Goal: Task Accomplishment & Management: Use online tool/utility

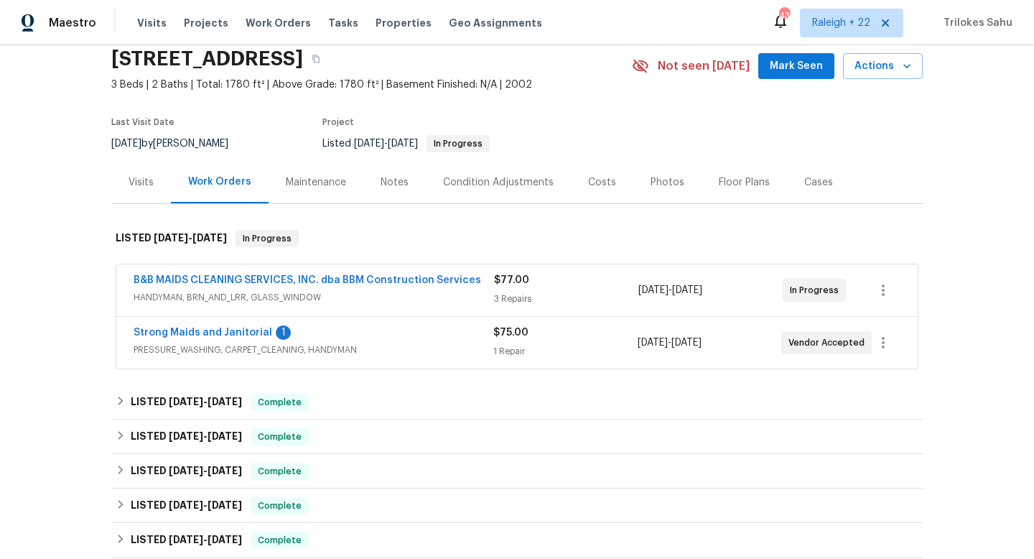
scroll to position [62, 0]
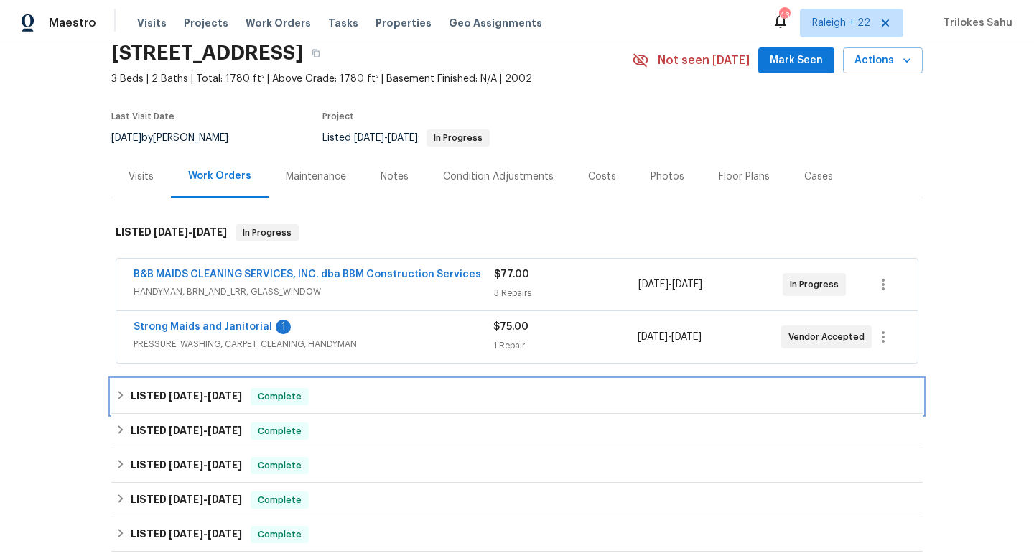
click at [121, 398] on icon at bounding box center [121, 395] width 10 height 10
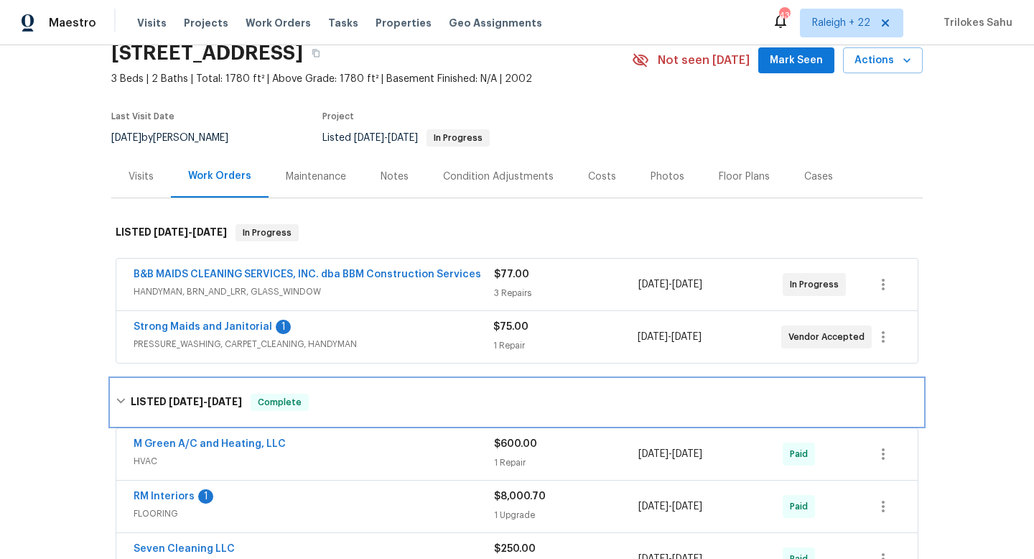
click at [121, 398] on icon at bounding box center [121, 401] width 10 height 10
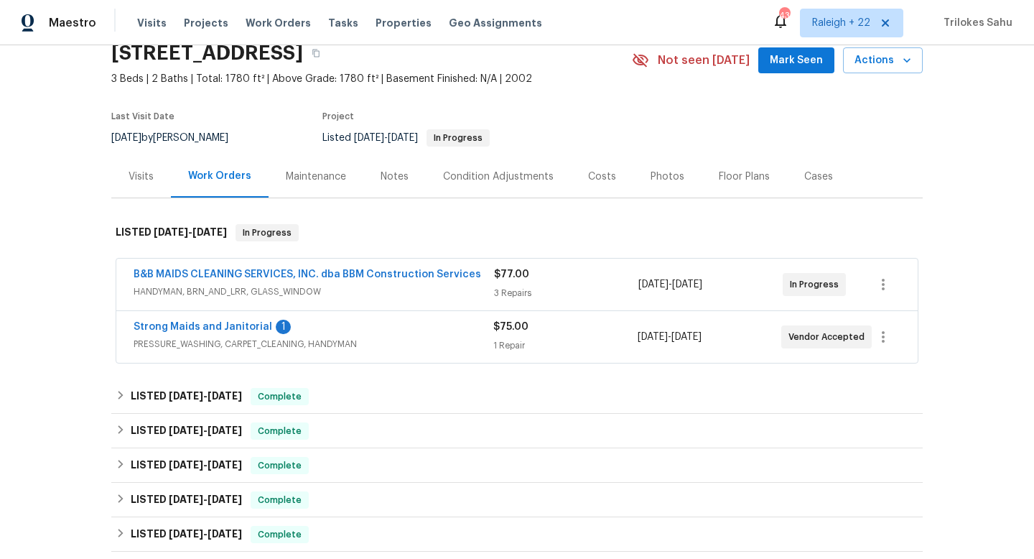
click at [172, 347] on span "PRESSURE_WASHING, CARPET_CLEANING, HANDYMAN" at bounding box center [314, 344] width 360 height 14
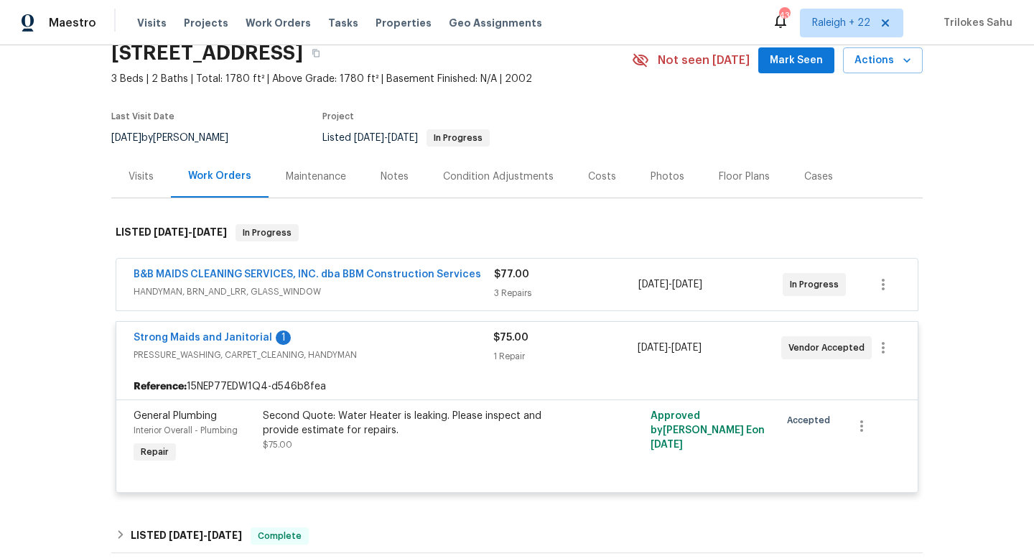
click at [297, 297] on span "HANDYMAN, BRN_AND_LRR, GLASS_WINDOW" at bounding box center [314, 291] width 361 height 14
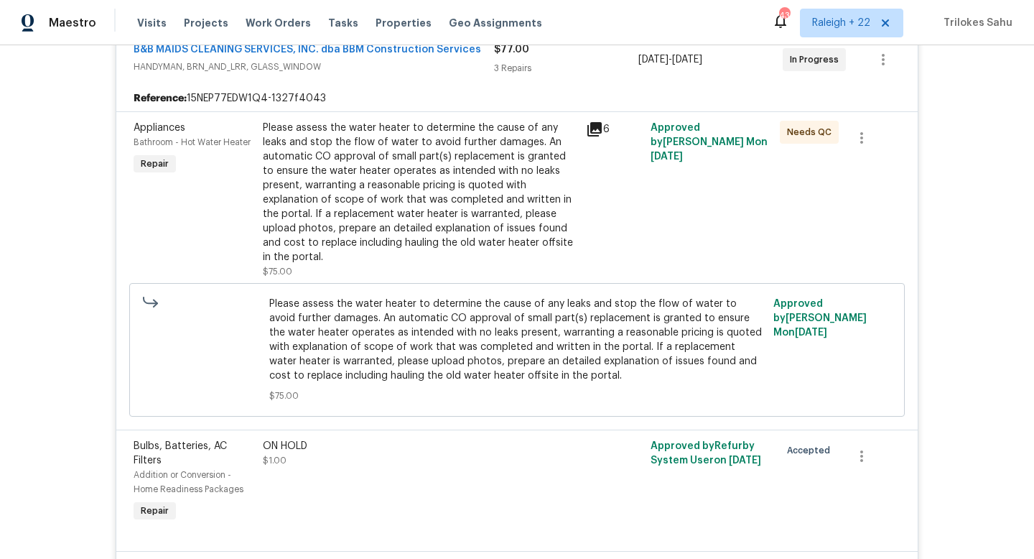
scroll to position [1039, 0]
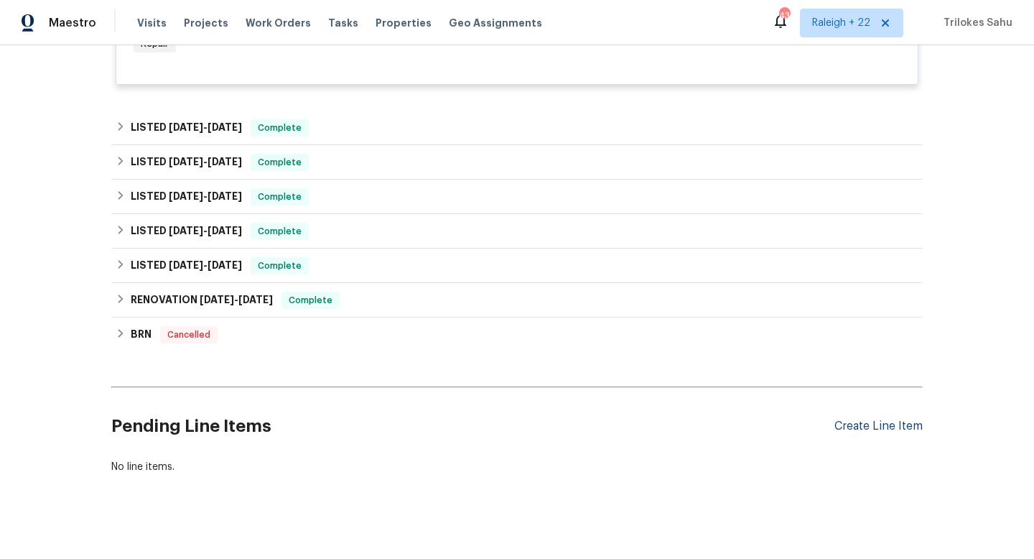
click at [848, 419] on div "Create Line Item" at bounding box center [879, 426] width 88 height 14
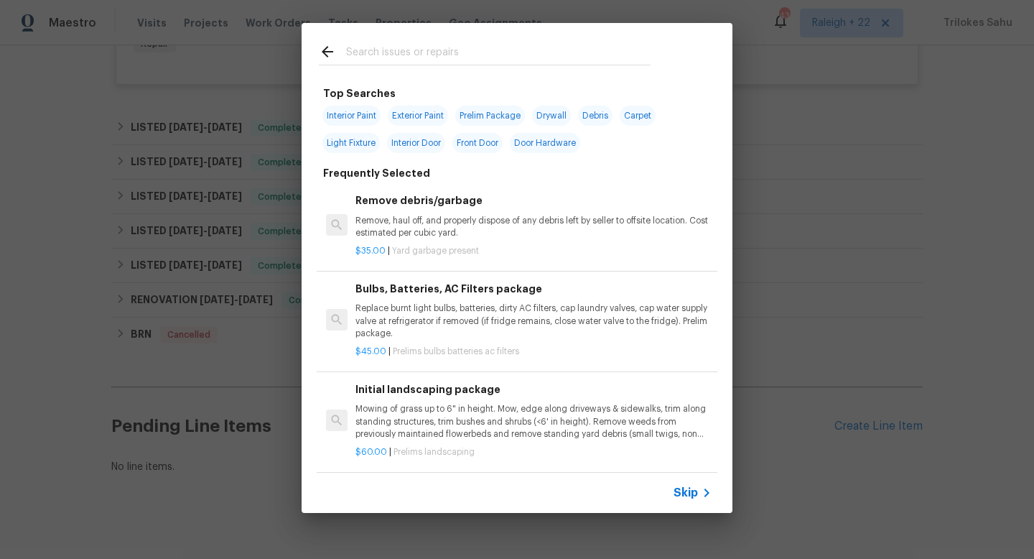
click at [674, 491] on span "Skip" at bounding box center [686, 493] width 24 height 14
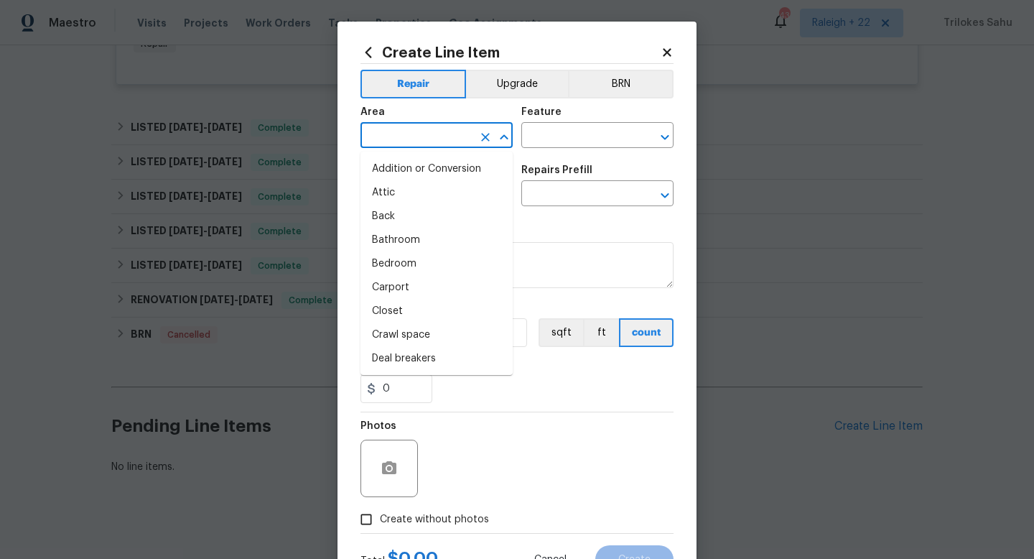
click at [439, 126] on input "text" at bounding box center [417, 137] width 112 height 22
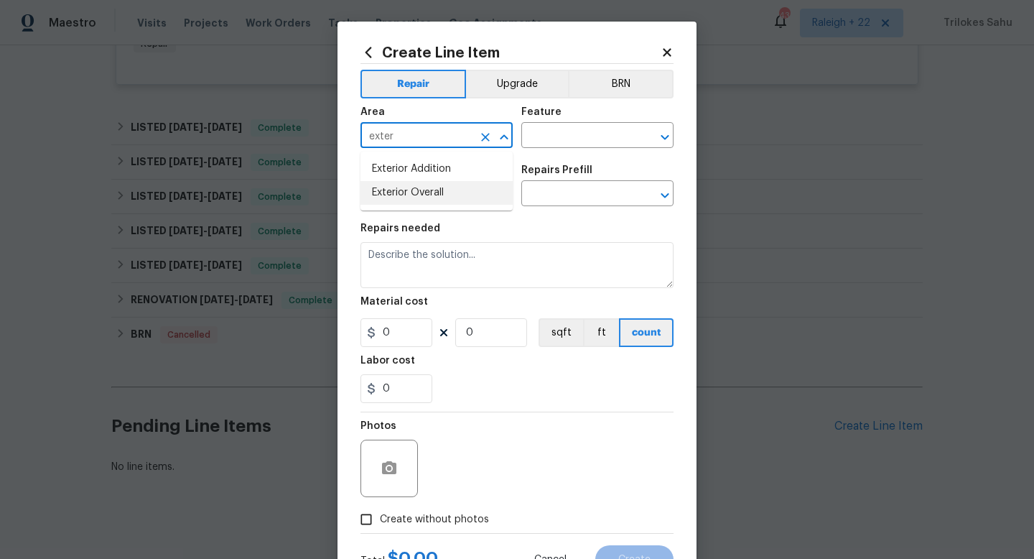
click at [469, 187] on li "Exterior Overall" at bounding box center [437, 193] width 152 height 24
type input "Exterior Overall"
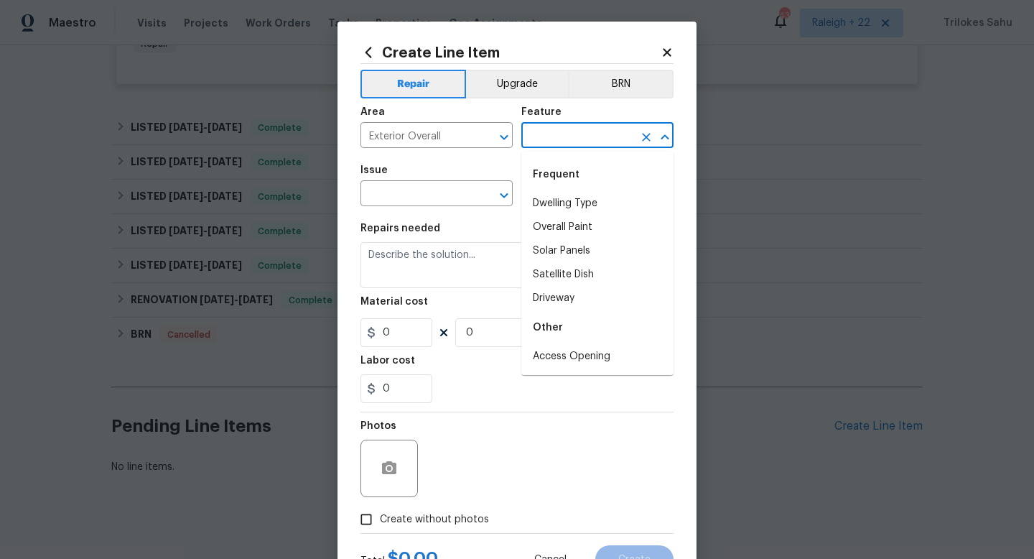
click at [543, 133] on input "text" at bounding box center [577, 137] width 112 height 22
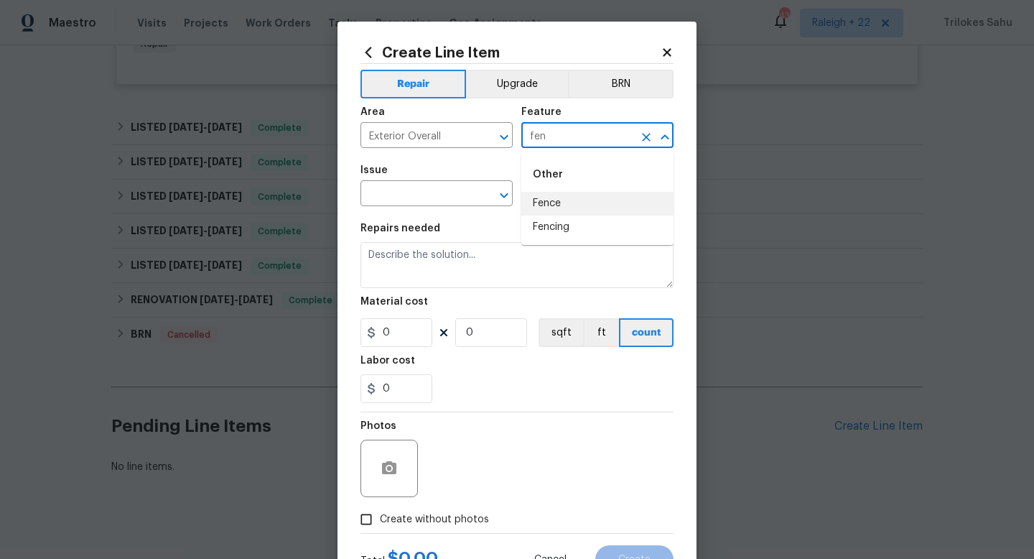
click at [562, 208] on li "Fence" at bounding box center [597, 204] width 152 height 24
type input "Fence"
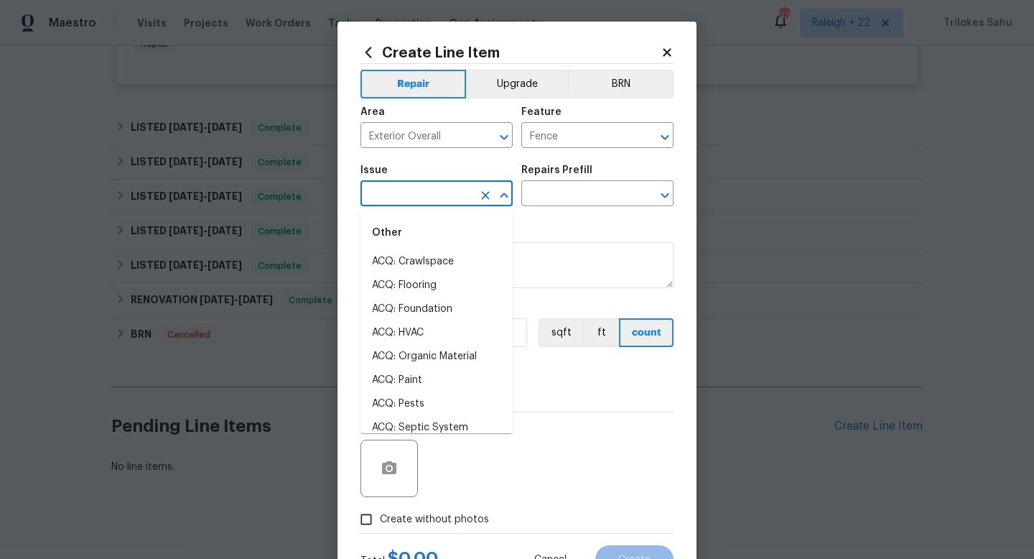
click at [430, 203] on input "text" at bounding box center [417, 195] width 112 height 22
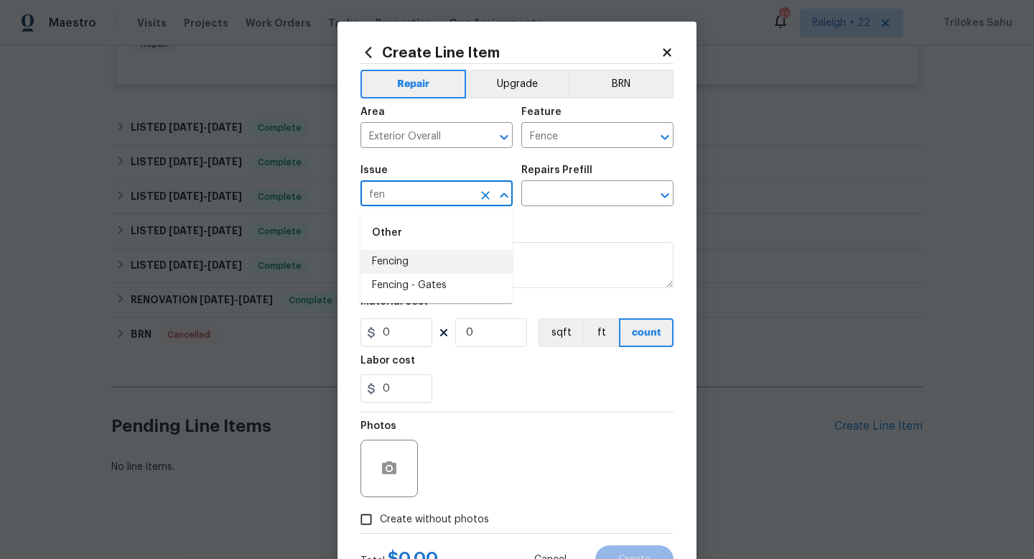
click at [394, 256] on li "Fencing" at bounding box center [437, 262] width 152 height 24
type input "Fencing"
click at [534, 194] on input "text" at bounding box center [577, 195] width 112 height 22
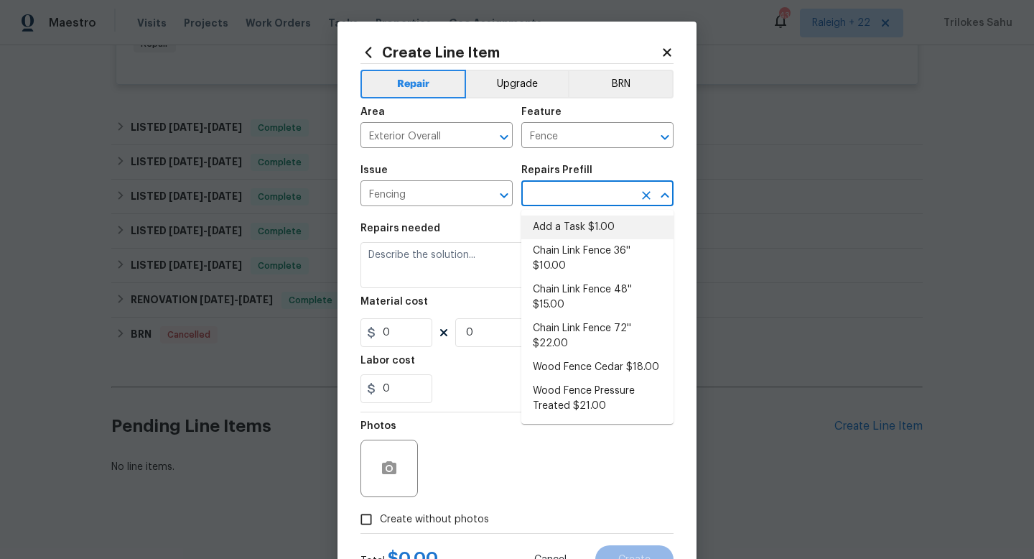
click at [595, 232] on li "Add a Task $1.00" at bounding box center [597, 227] width 152 height 24
type input "Add a Task $1.00"
type textarea "HPM to detail"
type input "1"
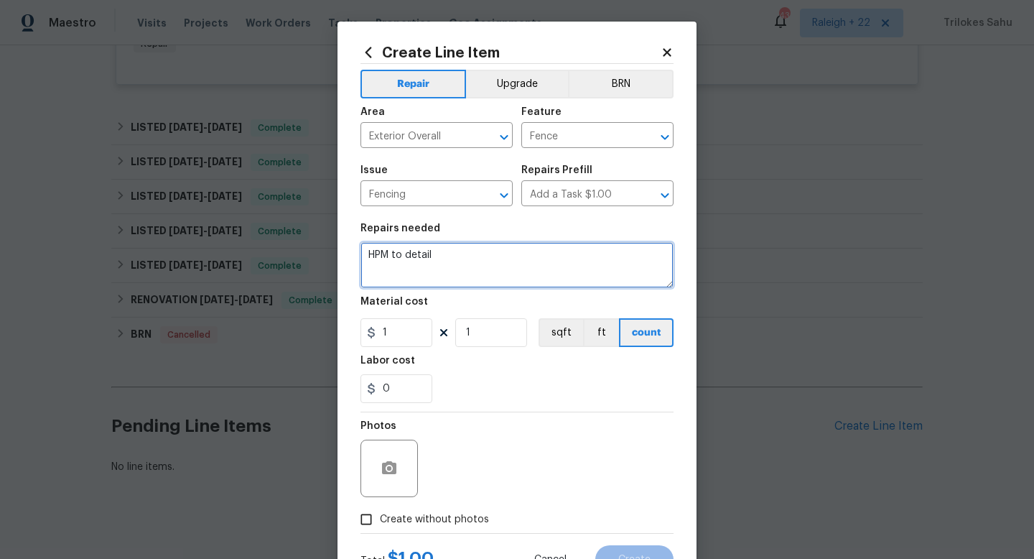
drag, startPoint x: 475, startPoint y: 261, endPoint x: 364, endPoint y: 256, distance: 110.7
click at [364, 256] on textarea "HPM to detail" at bounding box center [517, 265] width 313 height 46
paste textarea "Broken/missing fence slats; replace & stain to match"
click at [368, 285] on textarea "#Hoa-Violation Hi, we have received a violation for Broken/missing fence slats;…" at bounding box center [517, 265] width 313 height 46
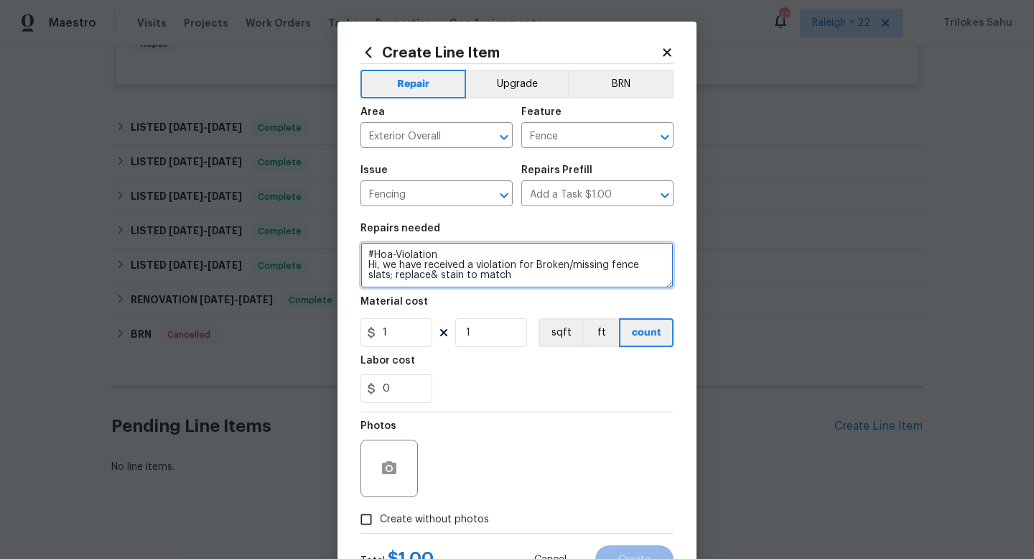
scroll to position [0, 0]
click at [503, 276] on textarea "#Hoa-Violation Hi, we have received a violation for Broken/missing fence slats;…" at bounding box center [517, 265] width 313 height 46
click at [540, 277] on textarea "#Hoa-Violation Hi, we have received a violation for Broken/missing fence slats;…" at bounding box center [517, 265] width 313 height 46
click at [618, 279] on textarea "#Hoa-Violation Hi, we have received a violation for Broken/missing fence slats;…" at bounding box center [517, 265] width 313 height 46
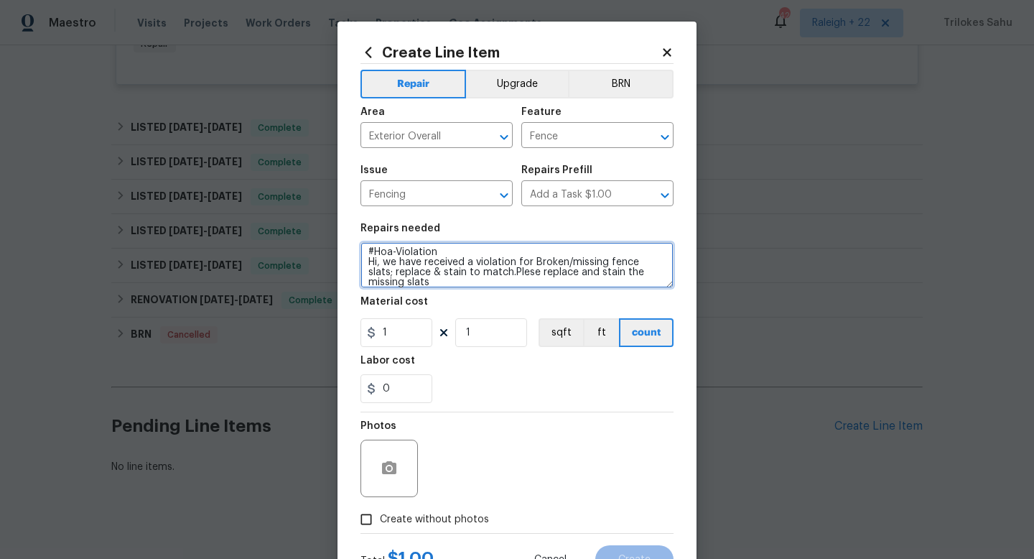
click at [500, 273] on textarea "#Hoa-Violation Hi, we have received a violation for Broken/missing fence slats;…" at bounding box center [517, 265] width 313 height 46
click at [488, 274] on textarea "#Hoa-Violation Hi, we have received a violation for Broken/missing fence slats;…" at bounding box center [517, 265] width 313 height 46
click at [476, 287] on textarea "#Hoa-Violation Hi, we have received a violation for Broken/missing fence slats;…" at bounding box center [517, 265] width 313 height 46
paste textarea "Please provide us with a cost estimation before starting the work. Thank you!"
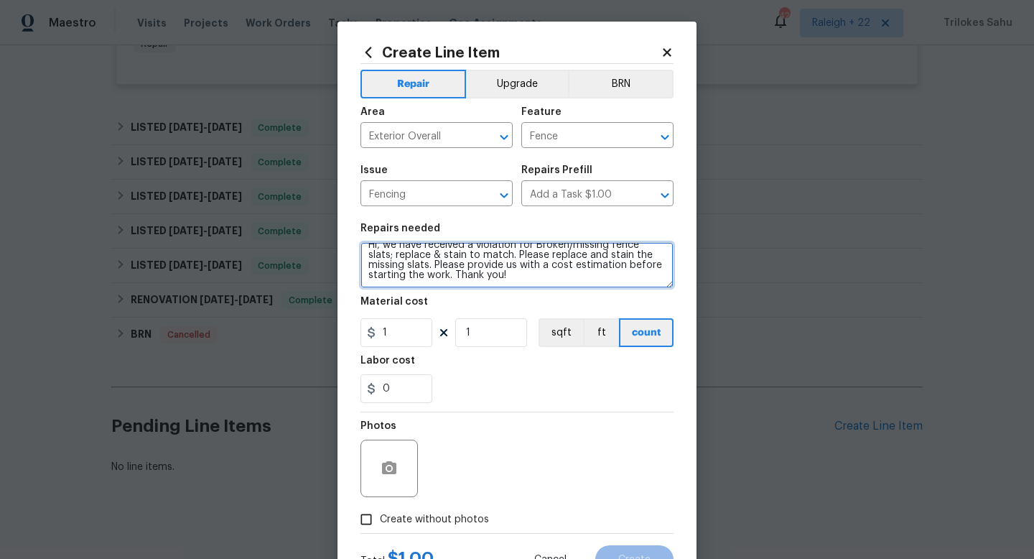
scroll to position [20, 0]
type textarea "#Hoa-Violation Hi, we have received a violation for Broken/missing fence slats;…"
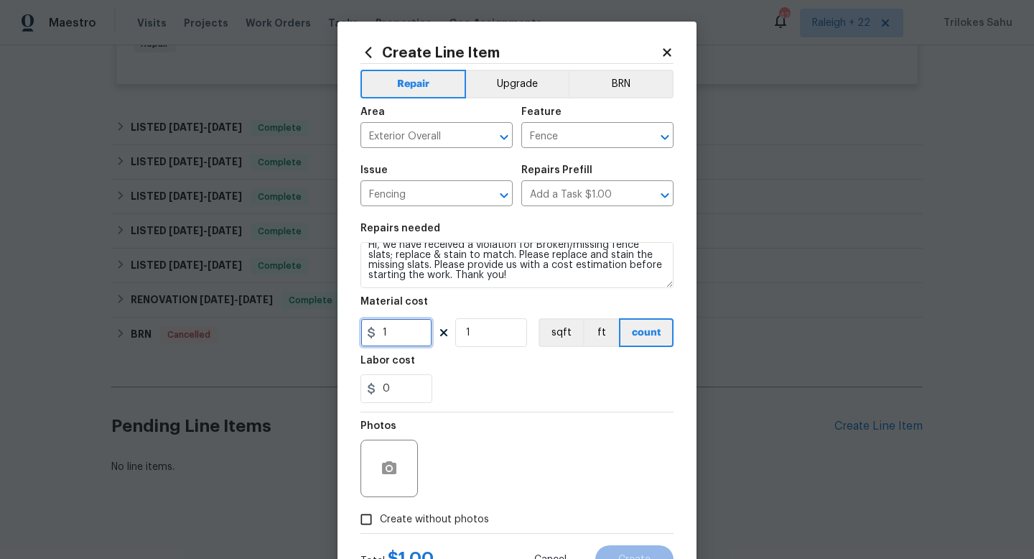
click at [397, 337] on input "1" at bounding box center [397, 332] width 72 height 29
type input "75"
click at [508, 402] on div "0" at bounding box center [517, 388] width 313 height 29
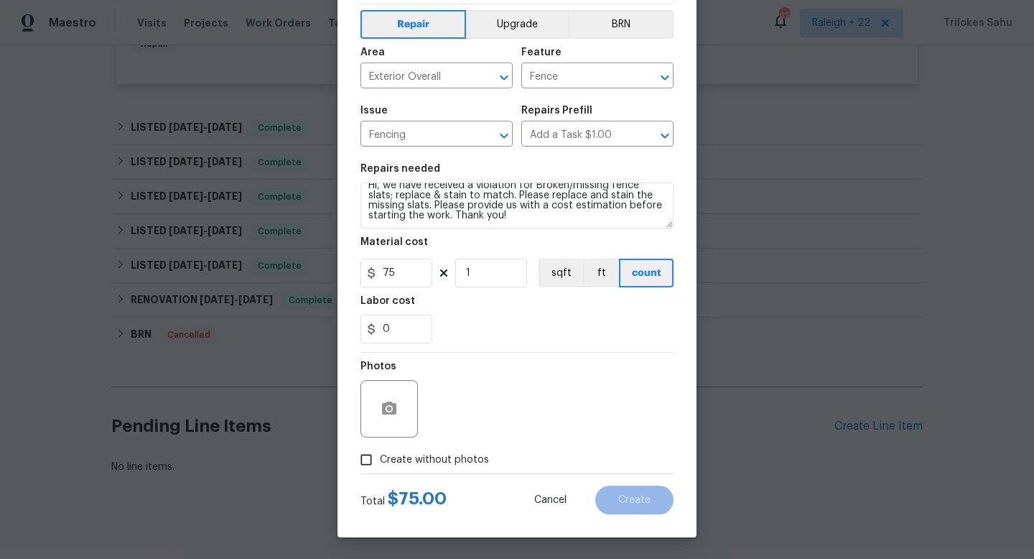
click at [472, 463] on span "Create without photos" at bounding box center [434, 460] width 109 height 15
click at [380, 463] on input "Create without photos" at bounding box center [366, 459] width 27 height 27
checkbox input "true"
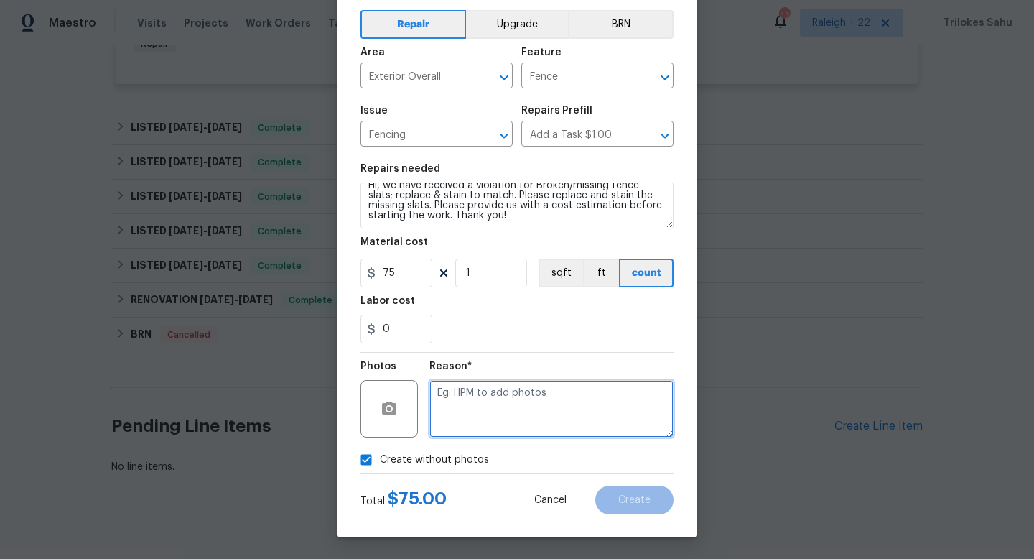
click at [599, 437] on textarea at bounding box center [552, 408] width 244 height 57
type textarea "NA"
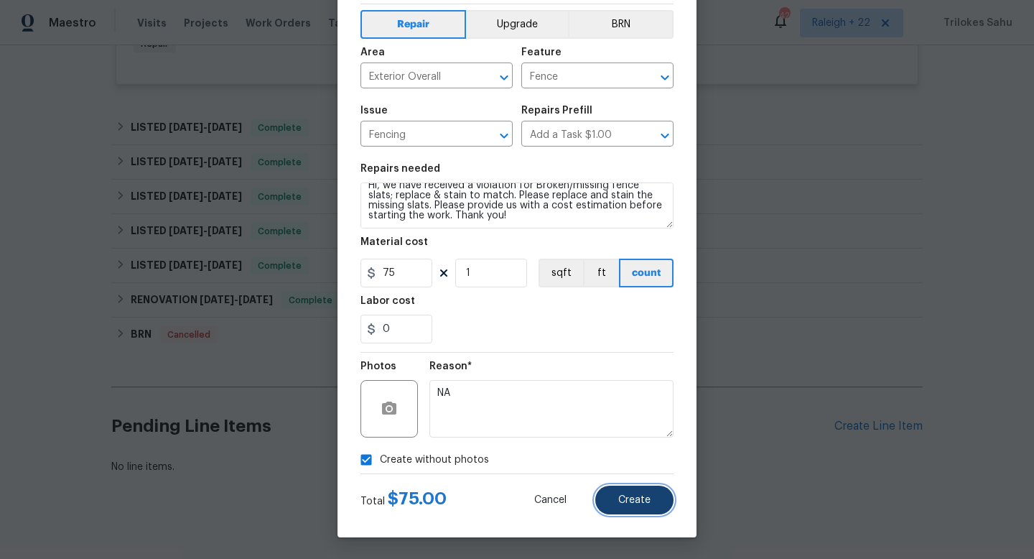
click at [655, 504] on button "Create" at bounding box center [634, 500] width 78 height 29
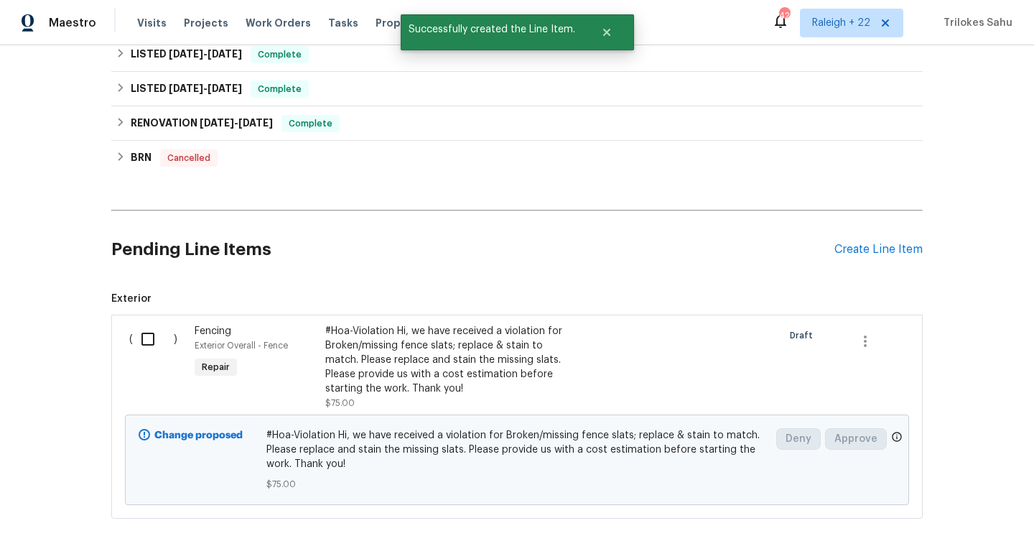
scroll to position [1261, 0]
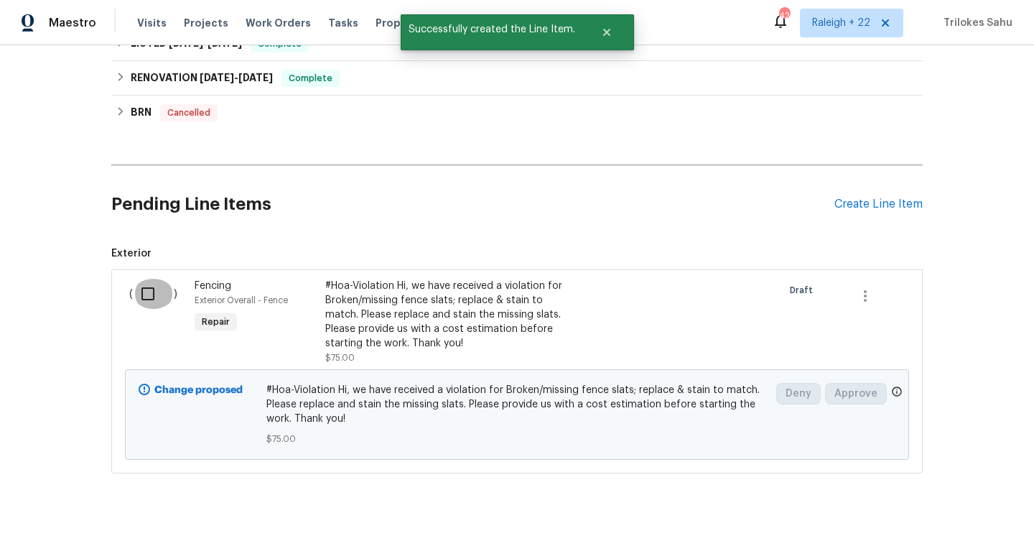
click at [143, 287] on input "checkbox" at bounding box center [153, 294] width 41 height 30
checkbox input "true"
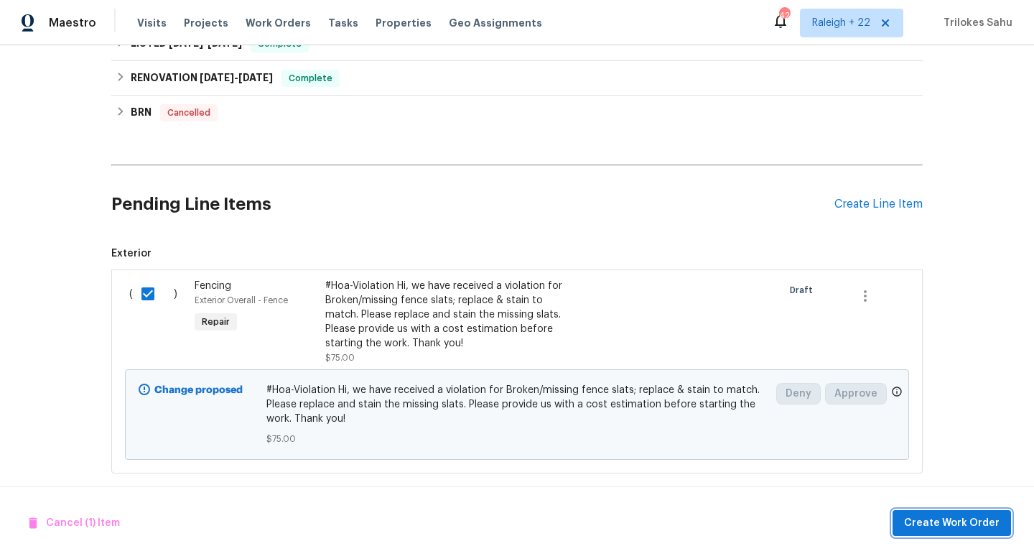
click at [899, 522] on button "Create Work Order" at bounding box center [952, 523] width 119 height 27
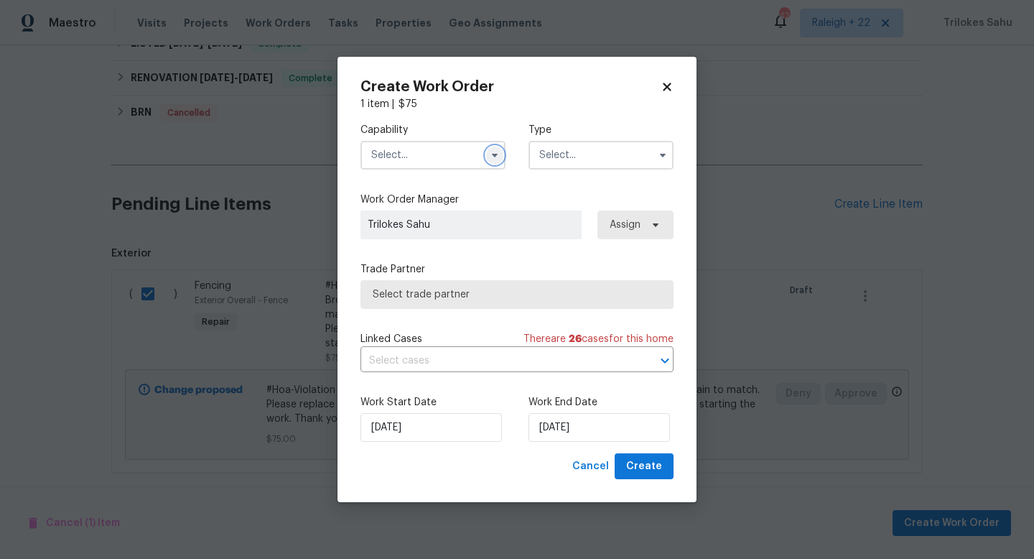
click at [491, 160] on button "button" at bounding box center [494, 155] width 17 height 17
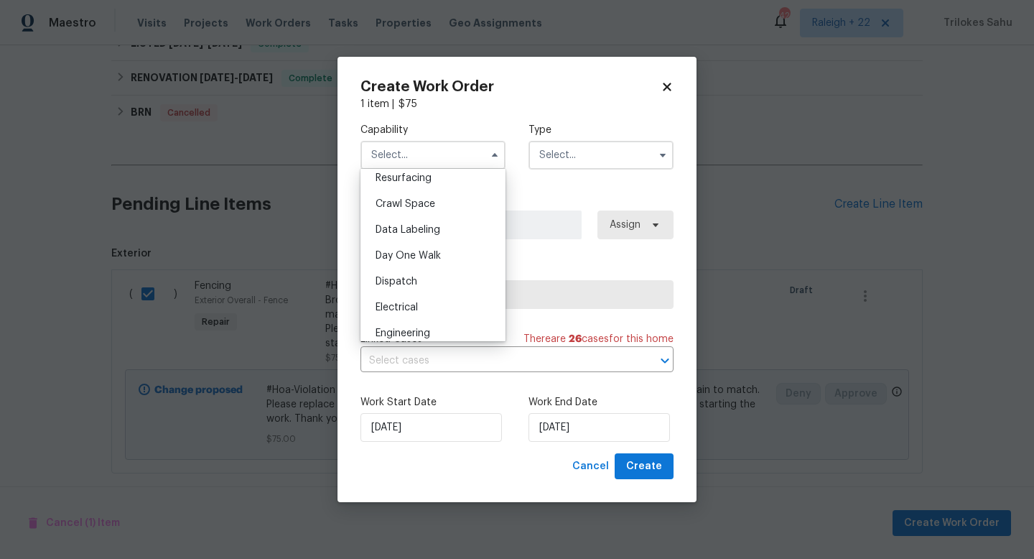
scroll to position [616, 0]
click at [441, 262] on div "General Contractor" at bounding box center [433, 257] width 138 height 26
type input "General Contractor"
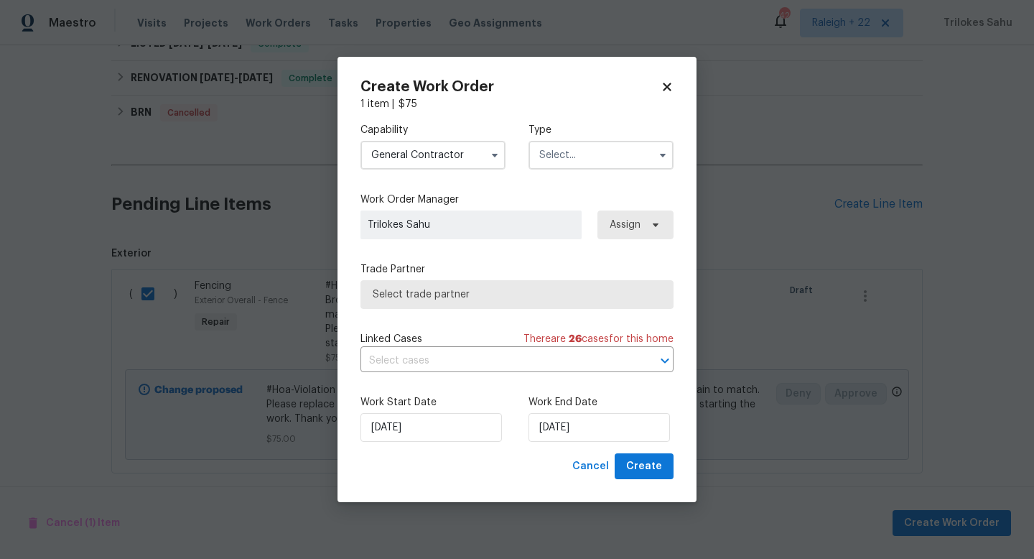
click at [563, 150] on input "text" at bounding box center [601, 155] width 145 height 29
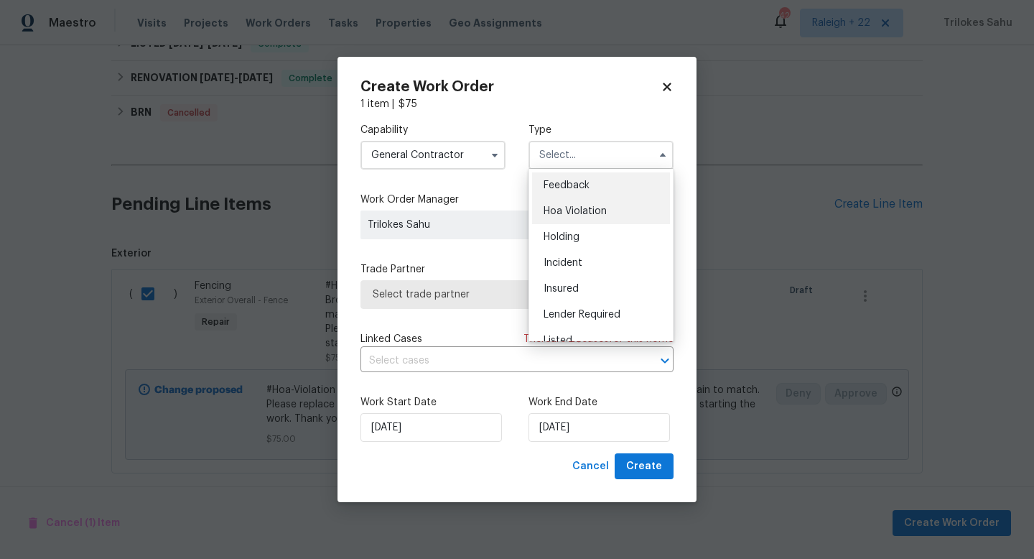
click at [547, 205] on div "Hoa Violation" at bounding box center [601, 211] width 138 height 26
type input "Hoa Violation"
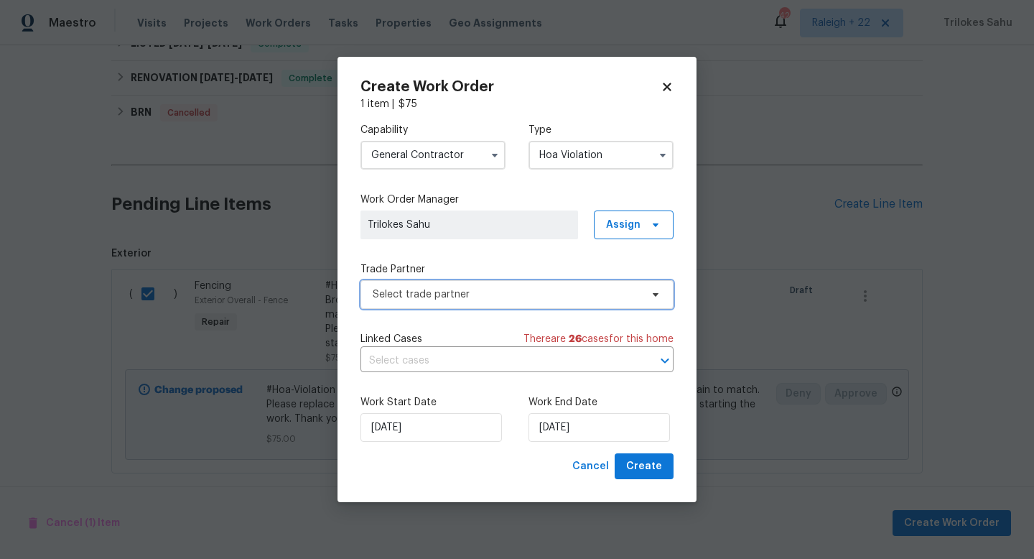
click at [540, 292] on span "Select trade partner" at bounding box center [507, 294] width 268 height 14
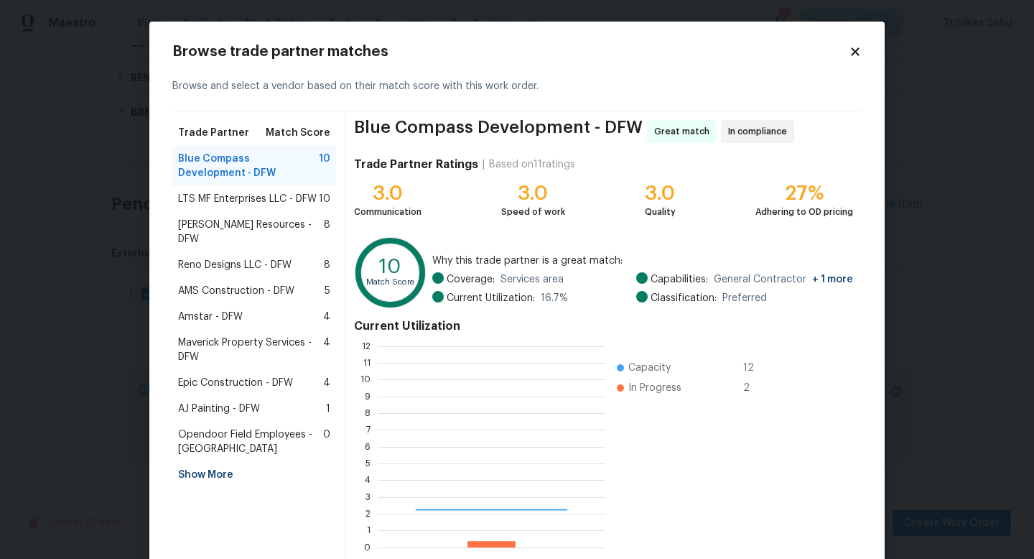
scroll to position [201, 228]
click at [296, 198] on span "LTS MF Enterprises LLC - DFW" at bounding box center [247, 199] width 139 height 14
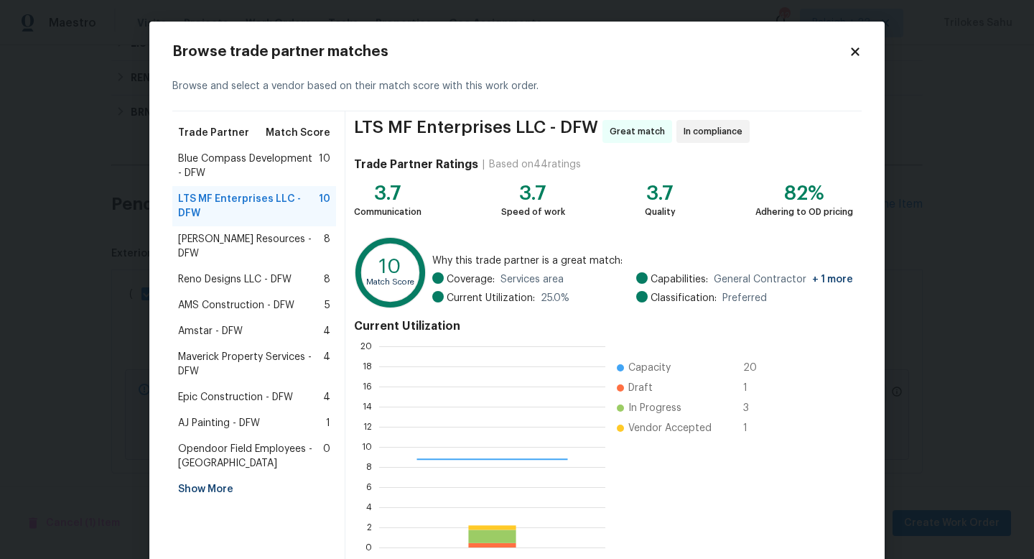
scroll to position [201, 226]
click at [264, 237] on span "Lawrence Resources - DFW" at bounding box center [251, 246] width 146 height 29
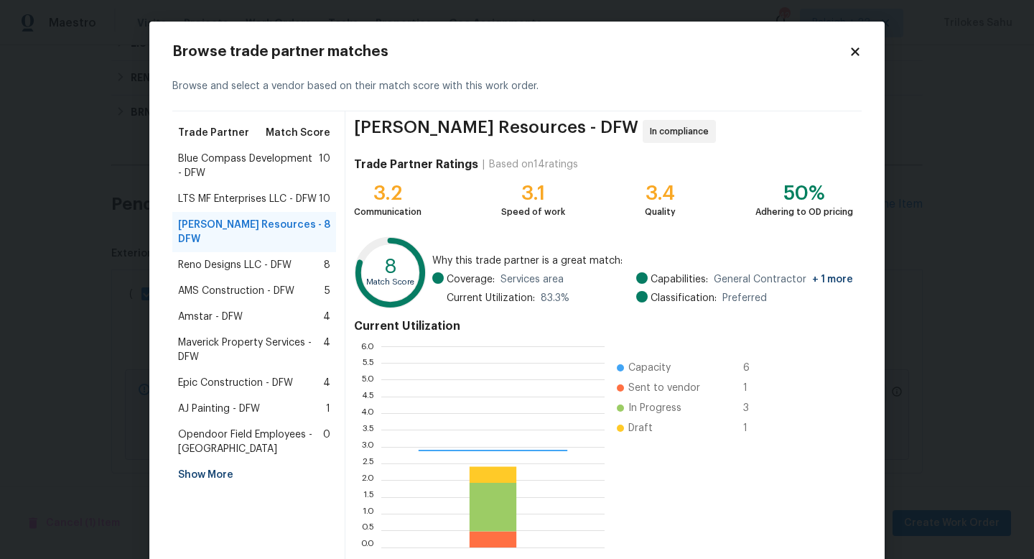
scroll to position [201, 223]
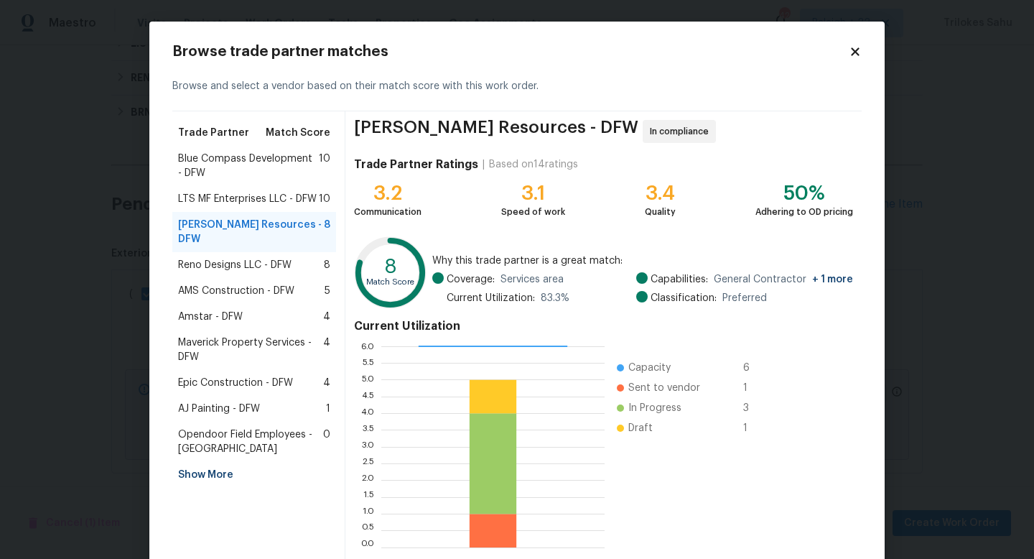
click at [247, 258] on span "Reno Designs LLC - DFW" at bounding box center [234, 265] width 113 height 14
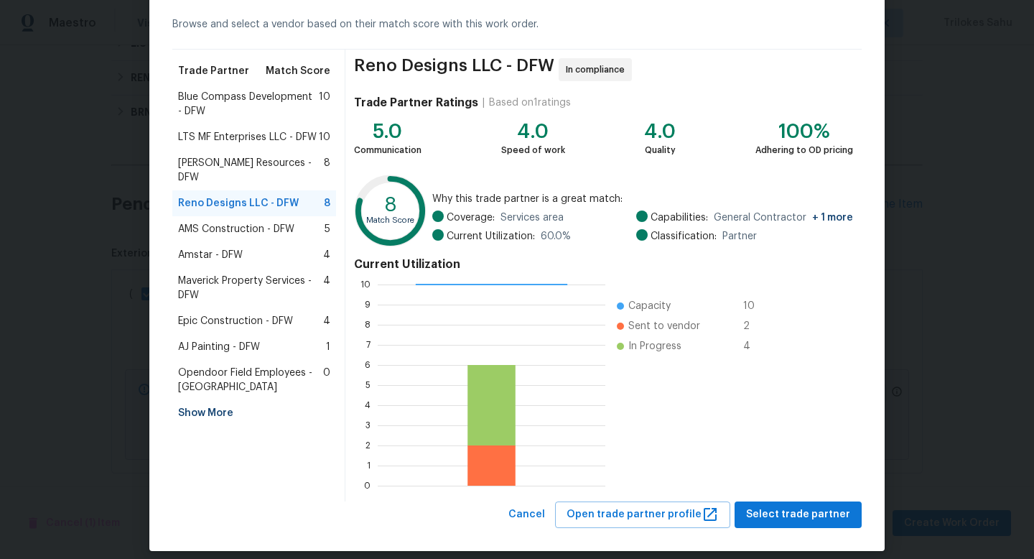
scroll to position [75, 0]
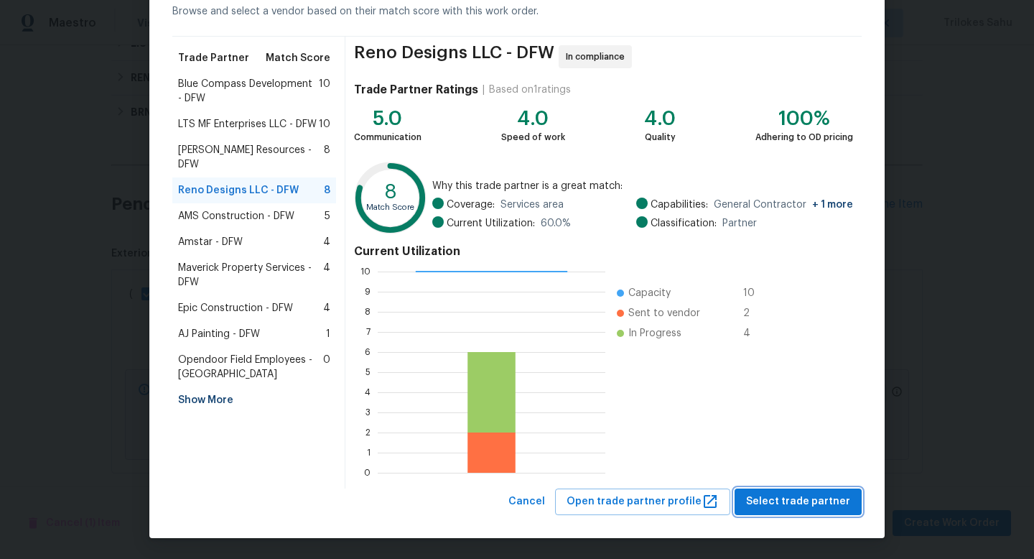
click at [770, 495] on span "Select trade partner" at bounding box center [798, 502] width 104 height 18
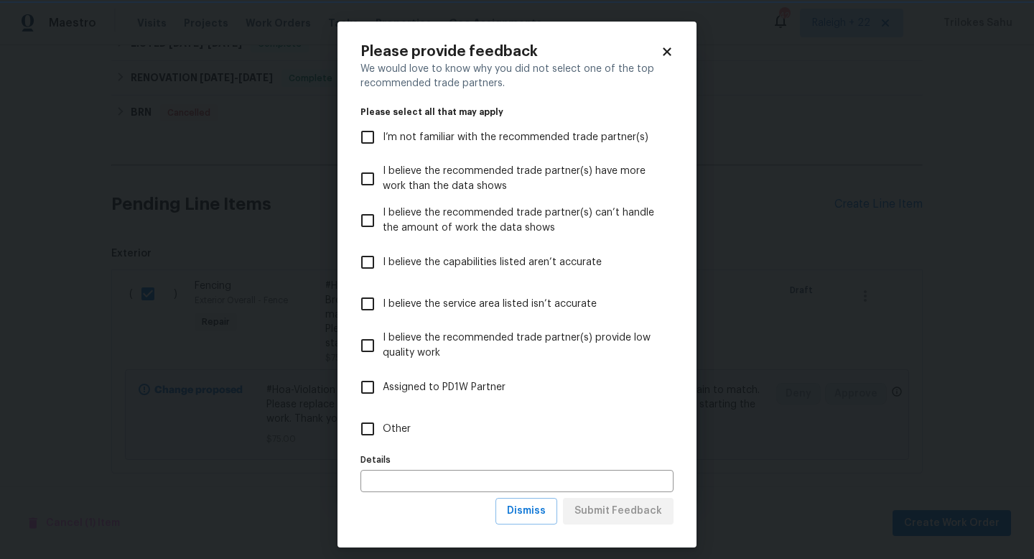
scroll to position [0, 0]
click at [365, 433] on input "Other" at bounding box center [368, 429] width 30 height 30
checkbox input "true"
click at [592, 509] on span "Submit Feedback" at bounding box center [619, 511] width 88 height 18
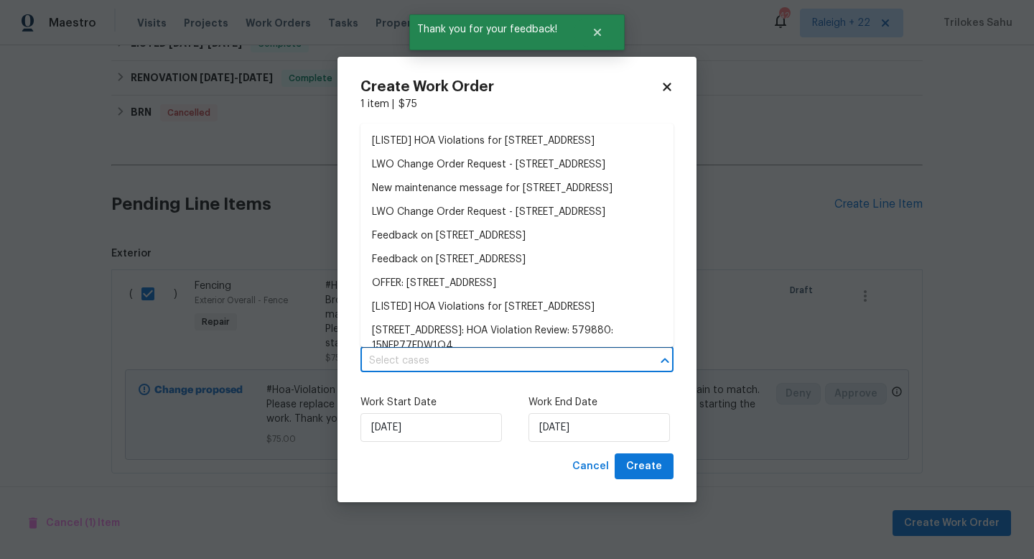
click at [547, 367] on input "text" at bounding box center [497, 361] width 273 height 22
click at [486, 153] on li "[LISTED] HOA Violations for 626 Gunters Mountain Ln, Wylie, TX 75098" at bounding box center [517, 141] width 313 height 24
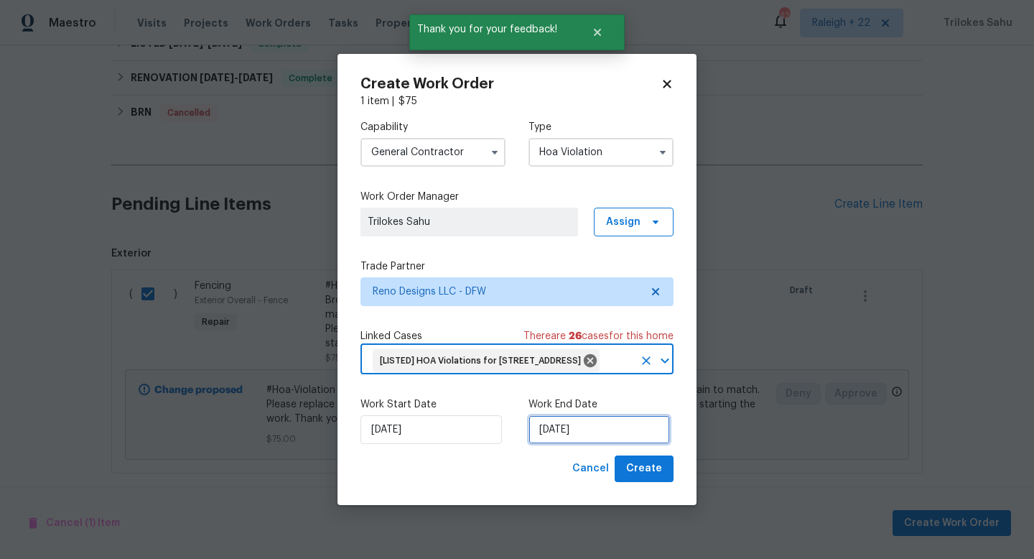
click at [583, 440] on input "15/08/2025" at bounding box center [600, 429] width 142 height 29
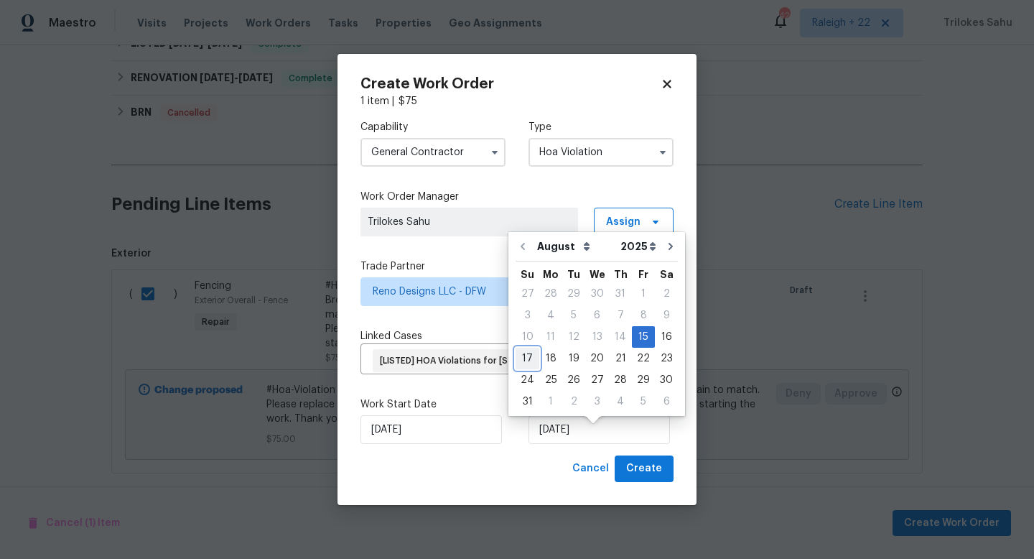
click at [526, 361] on div "17" at bounding box center [528, 358] width 24 height 20
type input "17/08/2025"
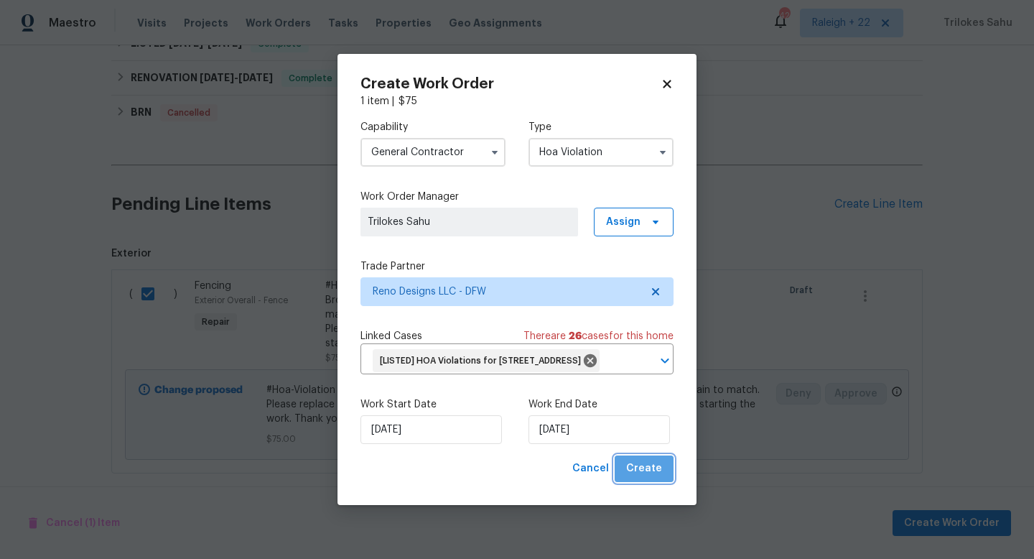
click at [654, 478] on span "Create" at bounding box center [644, 469] width 36 height 18
checkbox input "false"
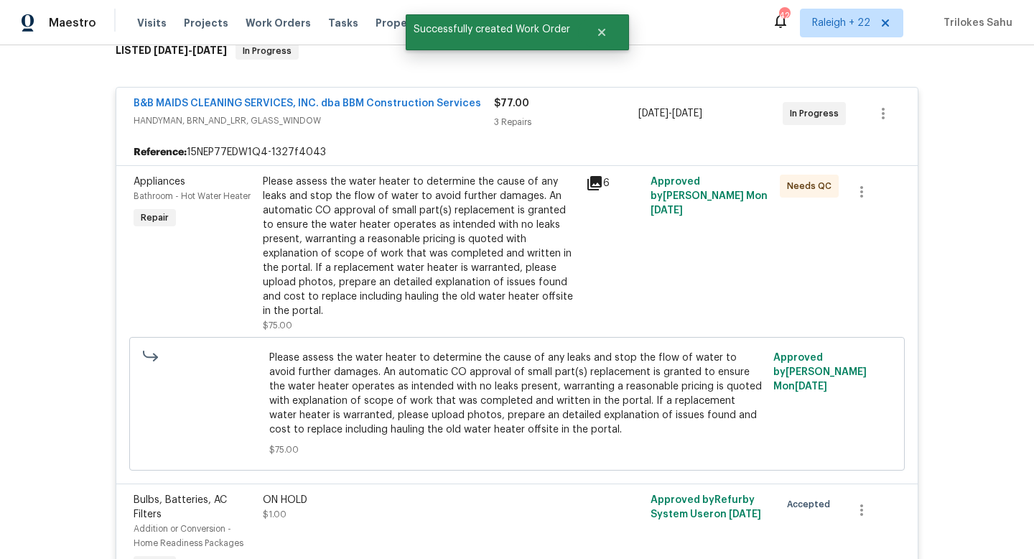
scroll to position [203, 0]
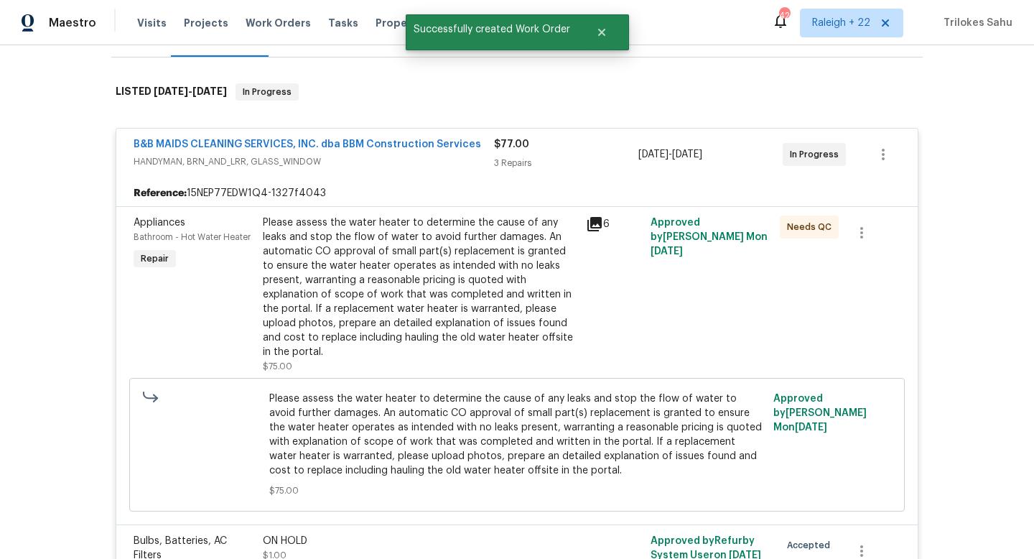
click at [427, 179] on div "B&B MAIDS CLEANING SERVICES, INC. dba BBM Construction Services HANDYMAN, BRN_A…" at bounding box center [517, 155] width 802 height 52
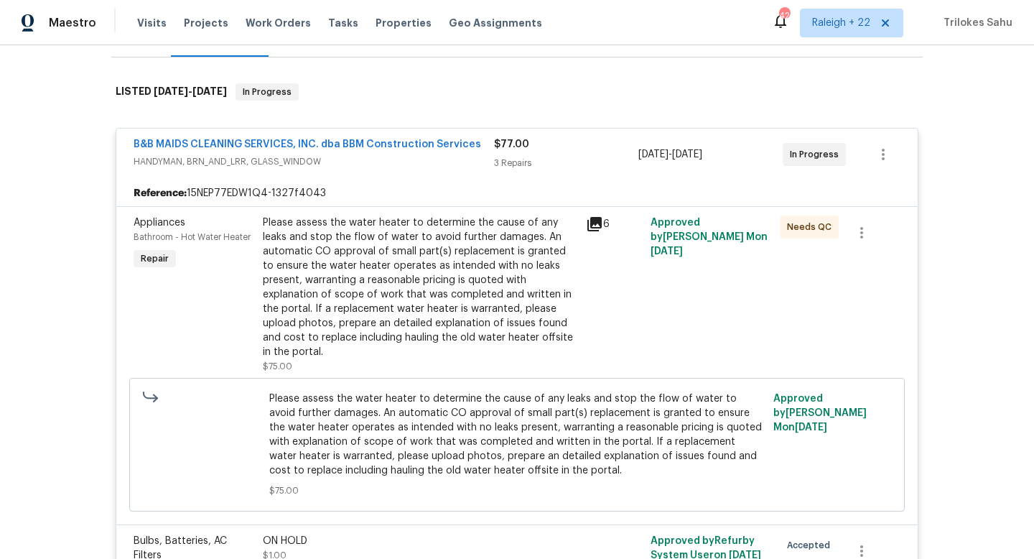
click at [413, 167] on span "HANDYMAN, BRN_AND_LRR, GLASS_WINDOW" at bounding box center [314, 161] width 361 height 14
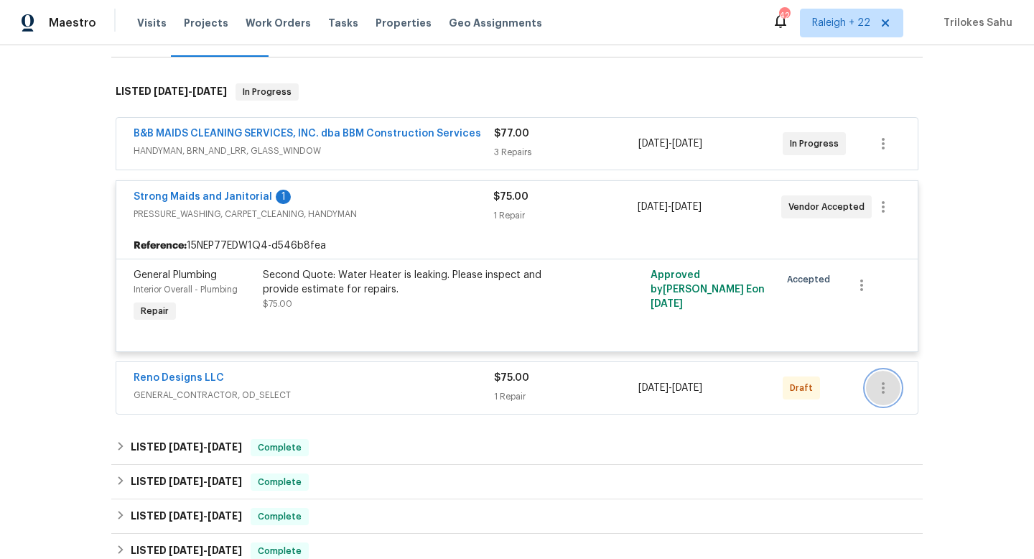
click at [878, 400] on button "button" at bounding box center [883, 388] width 34 height 34
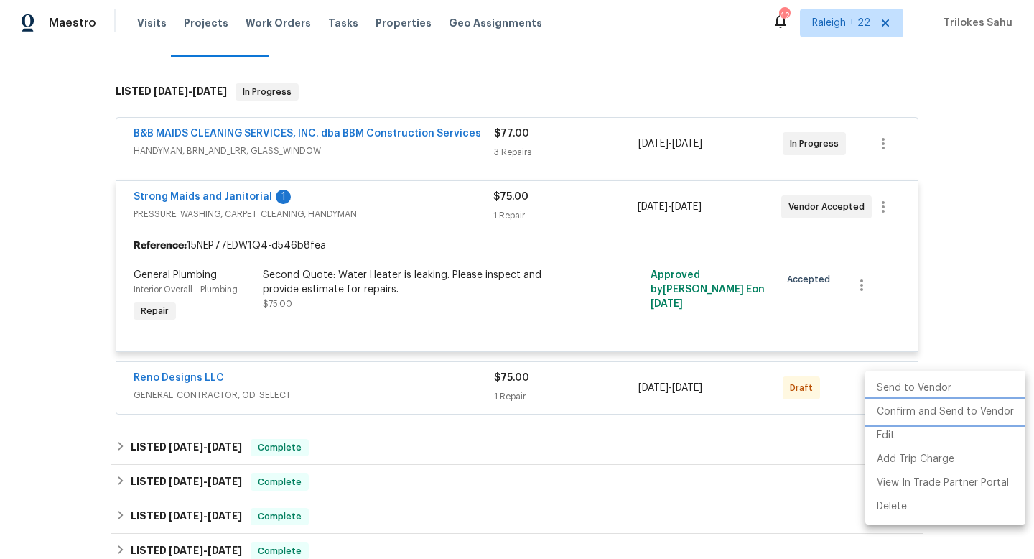
click at [884, 409] on li "Confirm and Send to Vendor" at bounding box center [946, 412] width 160 height 24
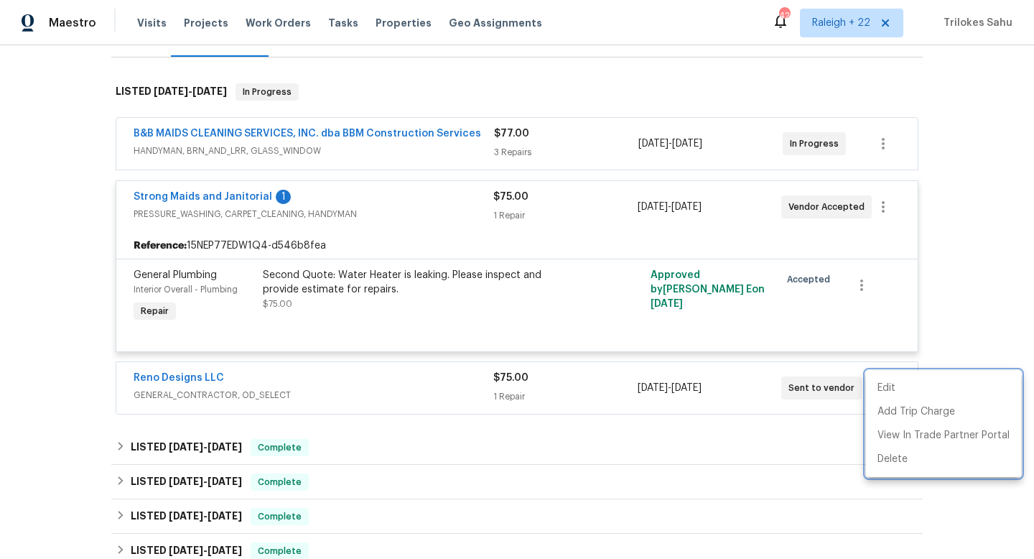
drag, startPoint x: 234, startPoint y: 377, endPoint x: 141, endPoint y: 376, distance: 93.4
click at [141, 376] on div at bounding box center [517, 279] width 1034 height 559
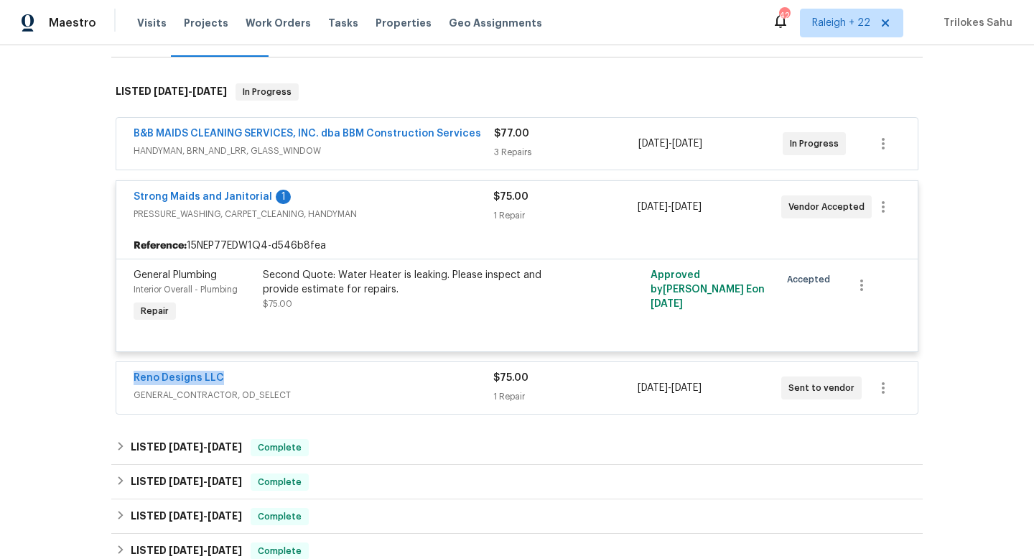
drag, startPoint x: 226, startPoint y: 376, endPoint x: 124, endPoint y: 375, distance: 102.0
click at [124, 376] on div "Reno Designs LLC GENERAL_CONTRACTOR, OD_SELECT $75.00 1 Repair 8/15/2025 - 8/17…" at bounding box center [517, 388] width 802 height 52
copy link "Reno Designs LLC"
click at [203, 374] on link "Reno Designs LLC" at bounding box center [179, 378] width 91 height 10
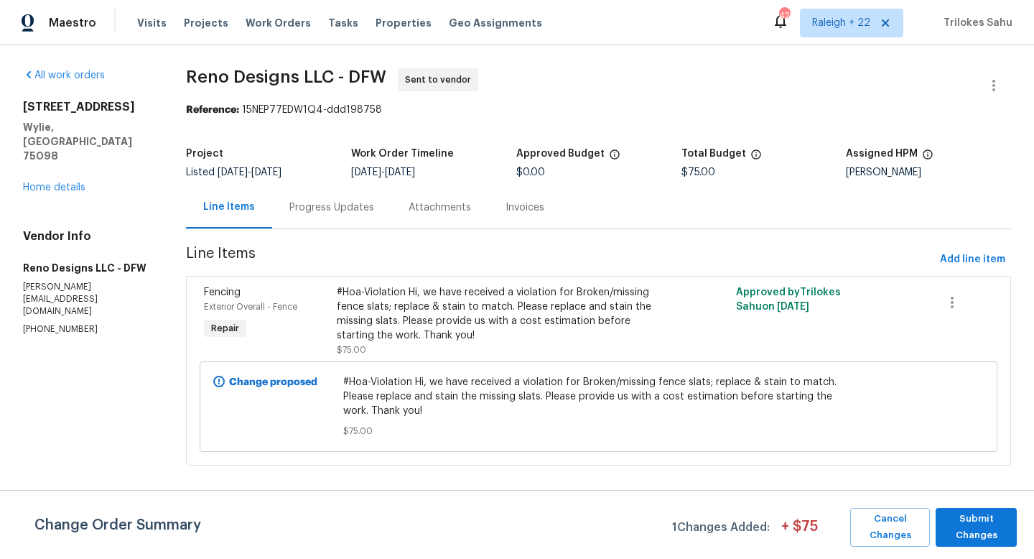
click at [308, 204] on div "Progress Updates" at bounding box center [331, 207] width 85 height 14
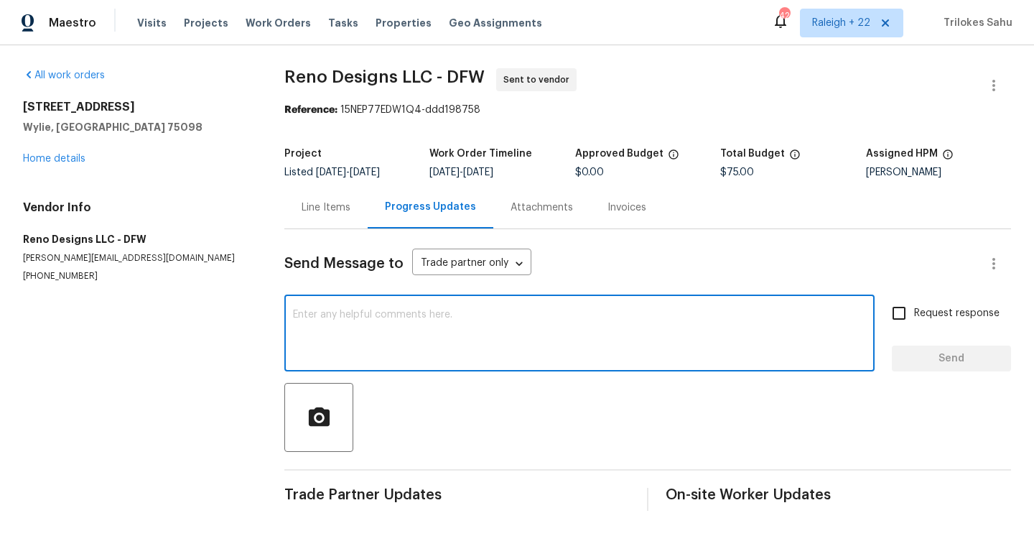
click at [324, 351] on textarea at bounding box center [579, 335] width 573 height 50
paste textarea "Please provide us with a cost estimation before starting the work. Thank you!"
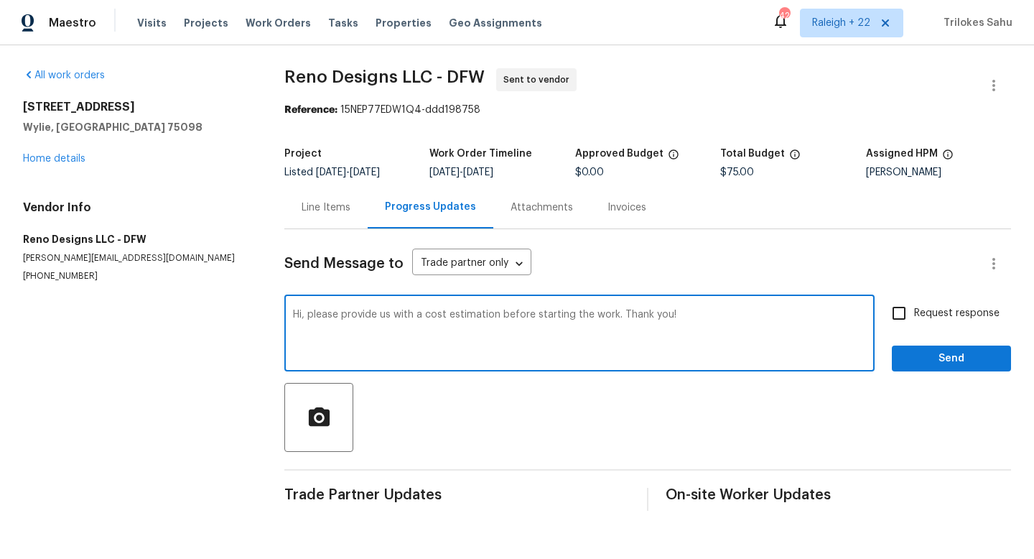
type textarea "Hi, please provide us with a cost estimation before starting the work. Thank yo…"
click at [900, 315] on input "Request response" at bounding box center [899, 313] width 30 height 30
checkbox input "true"
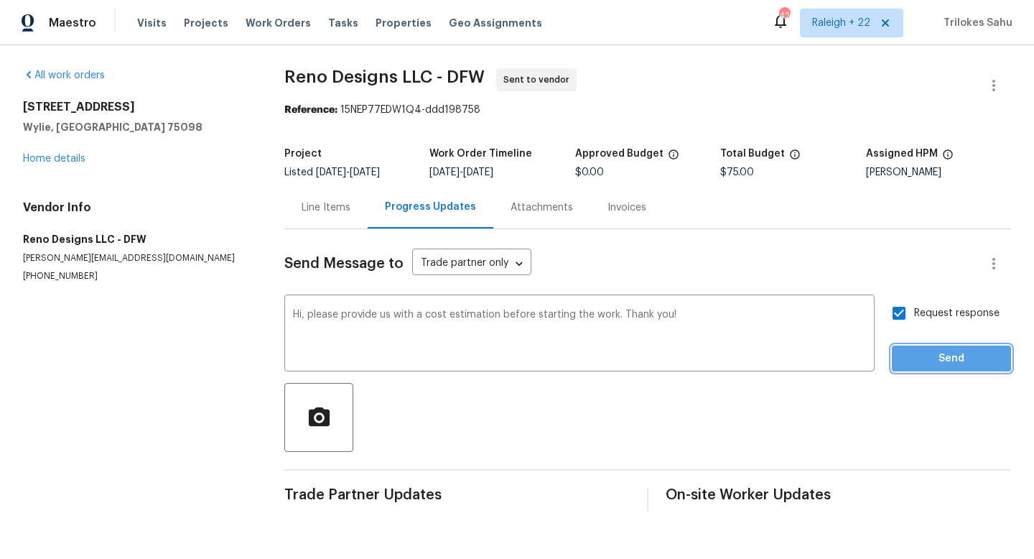
click at [928, 358] on span "Send" at bounding box center [952, 359] width 96 height 18
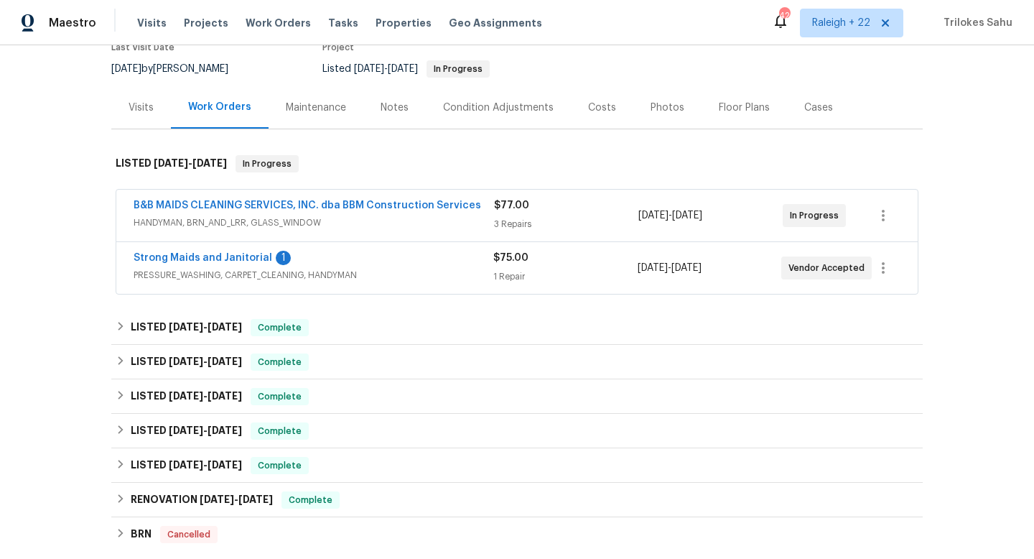
scroll to position [302, 0]
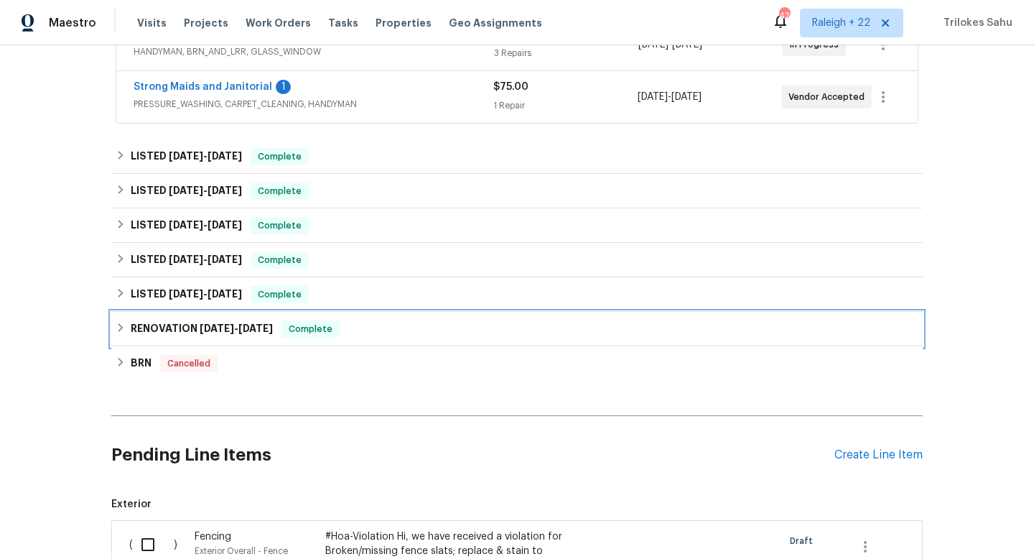
click at [123, 323] on icon at bounding box center [121, 328] width 10 height 10
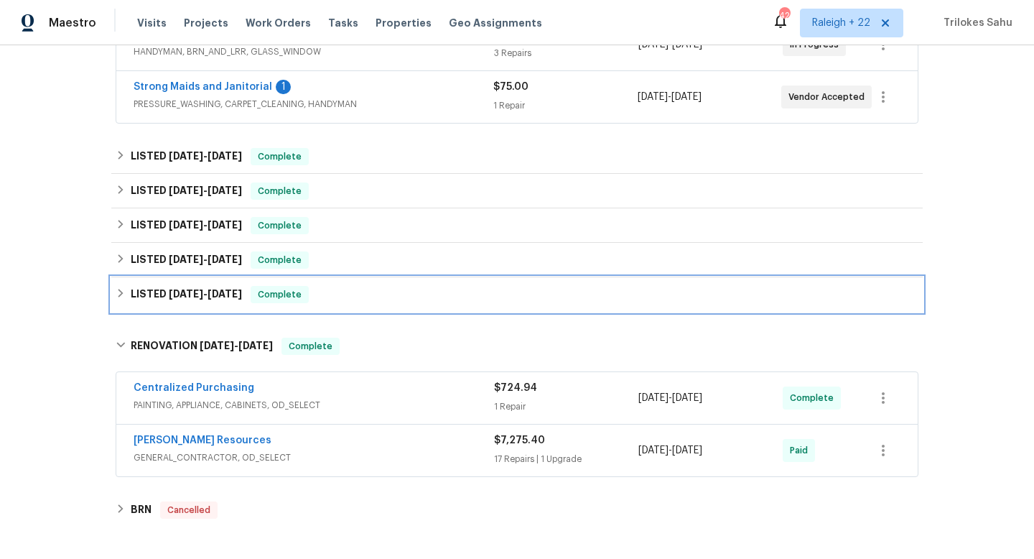
click at [120, 295] on icon at bounding box center [121, 293] width 5 height 9
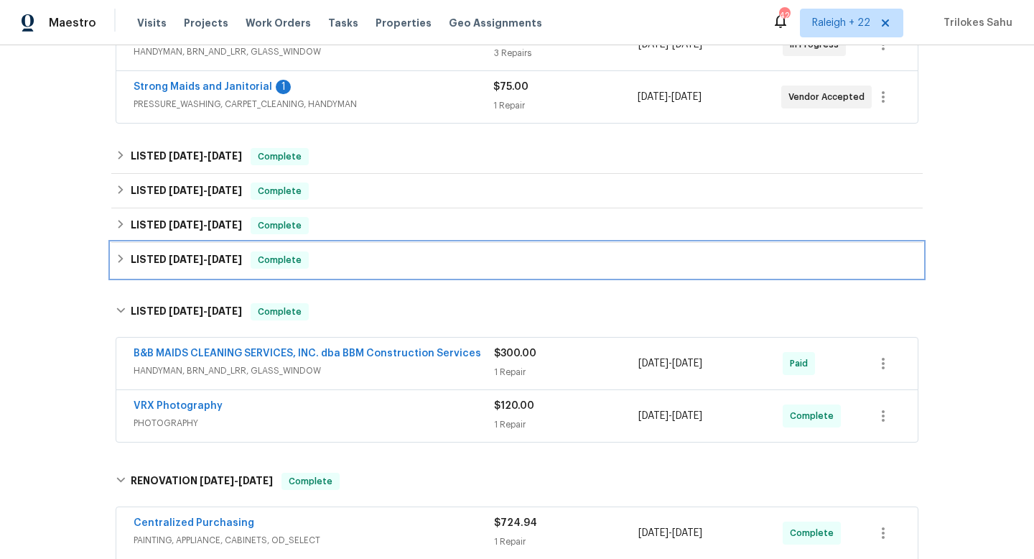
click at [118, 266] on div "LISTED 3/31/25 - 4/3/25 Complete" at bounding box center [517, 259] width 803 height 17
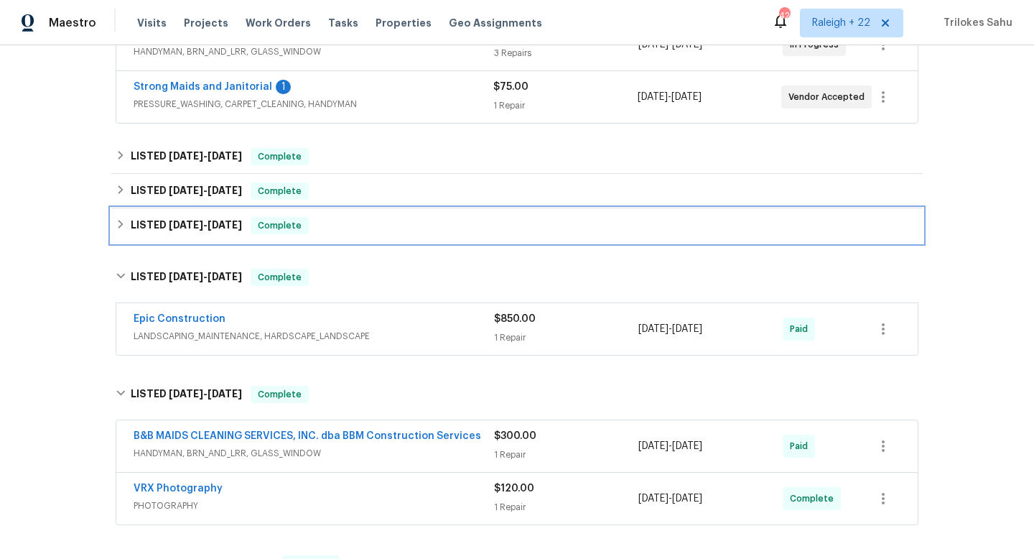
click at [116, 225] on icon at bounding box center [121, 224] width 10 height 10
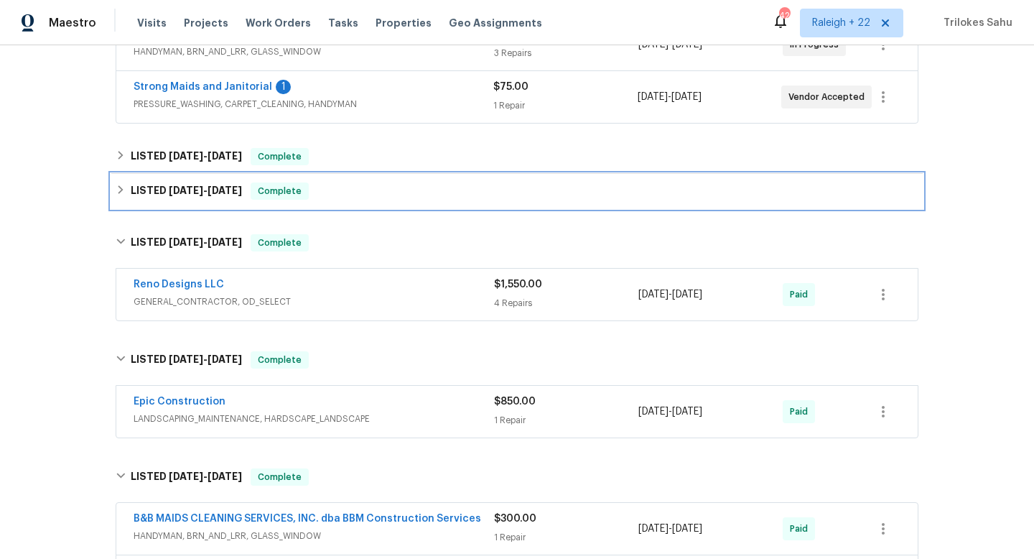
click at [116, 197] on div "LISTED 5/8/25 - 5/12/25 Complete" at bounding box center [517, 190] width 803 height 17
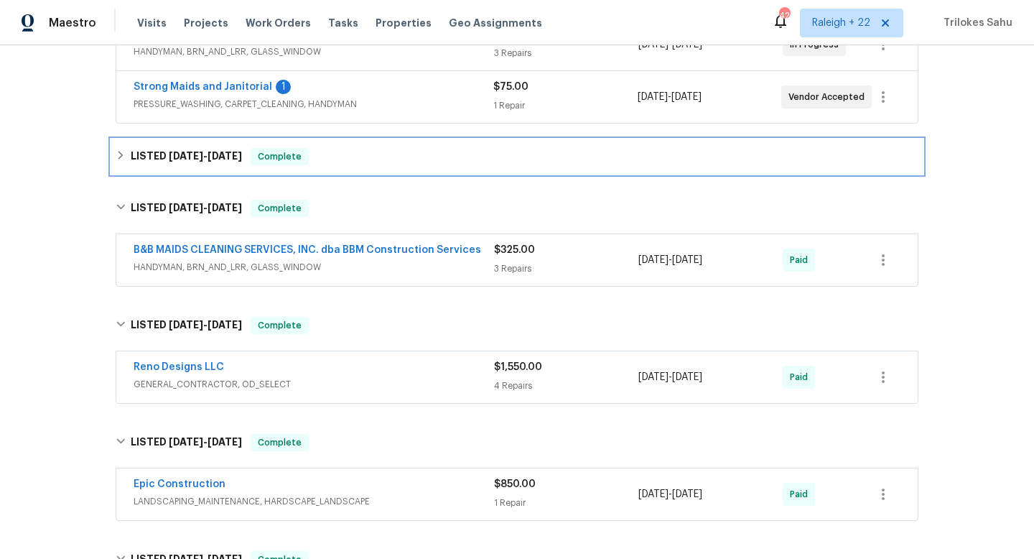
click at [121, 171] on div "LISTED 6/13/25 - 7/4/25 Complete" at bounding box center [517, 156] width 812 height 34
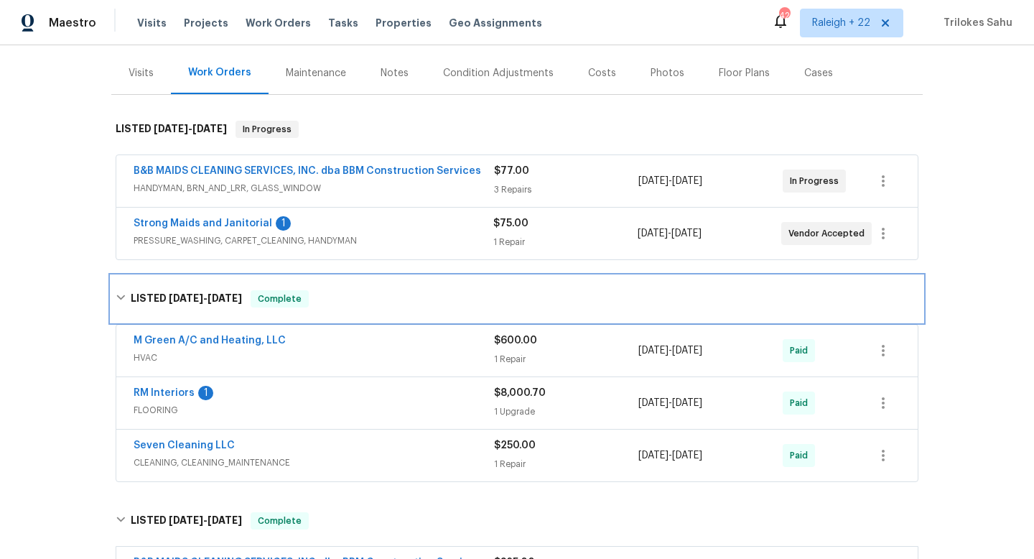
scroll to position [164, 0]
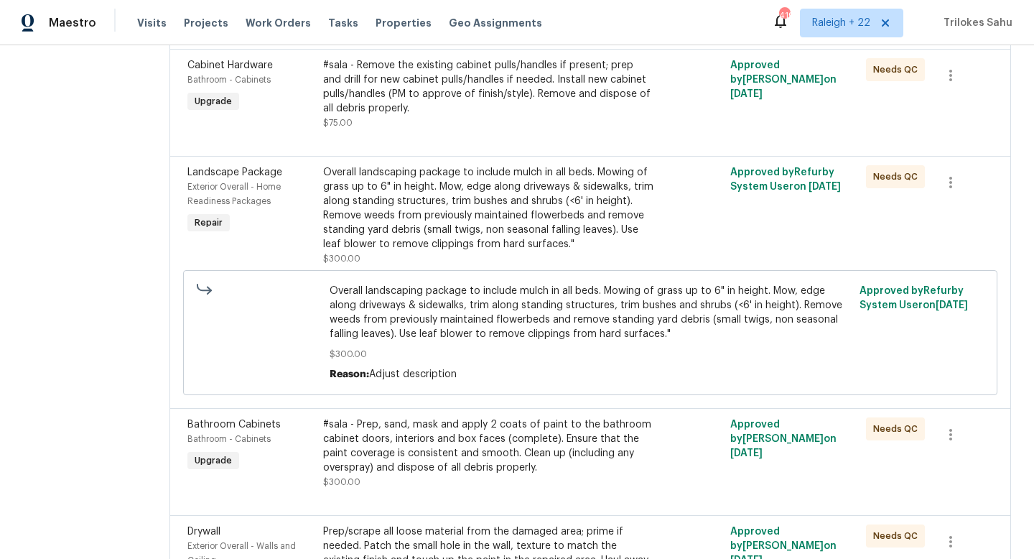
scroll to position [1930, 0]
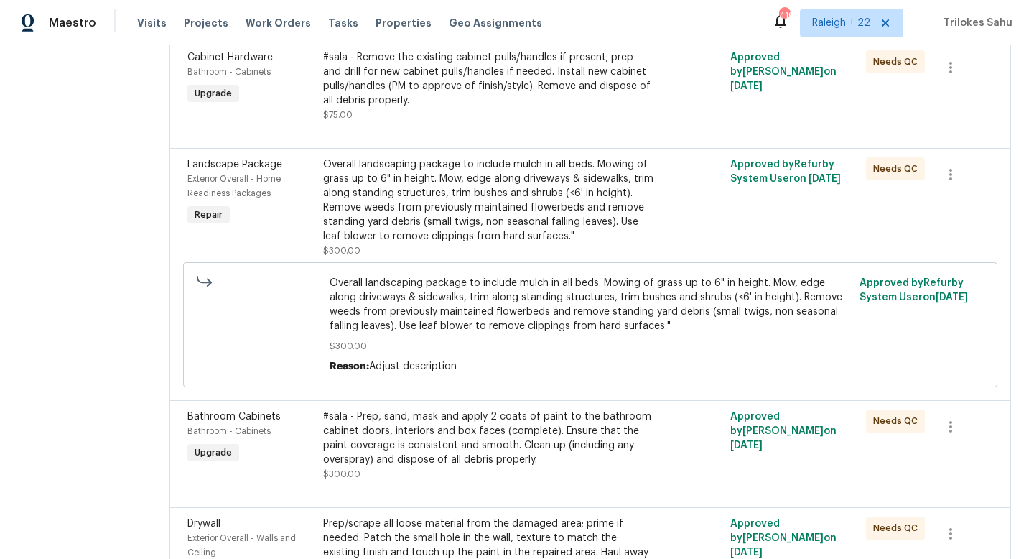
click at [458, 244] on div "Overall landscaping package to include mulch in all beds. Mowing of grass up to…" at bounding box center [488, 200] width 331 height 86
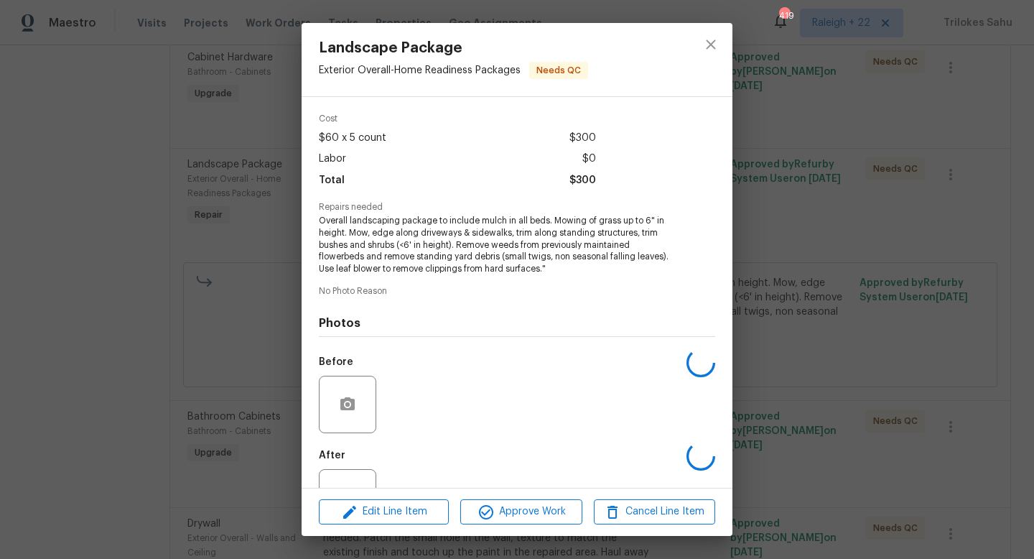
scroll to position [103, 0]
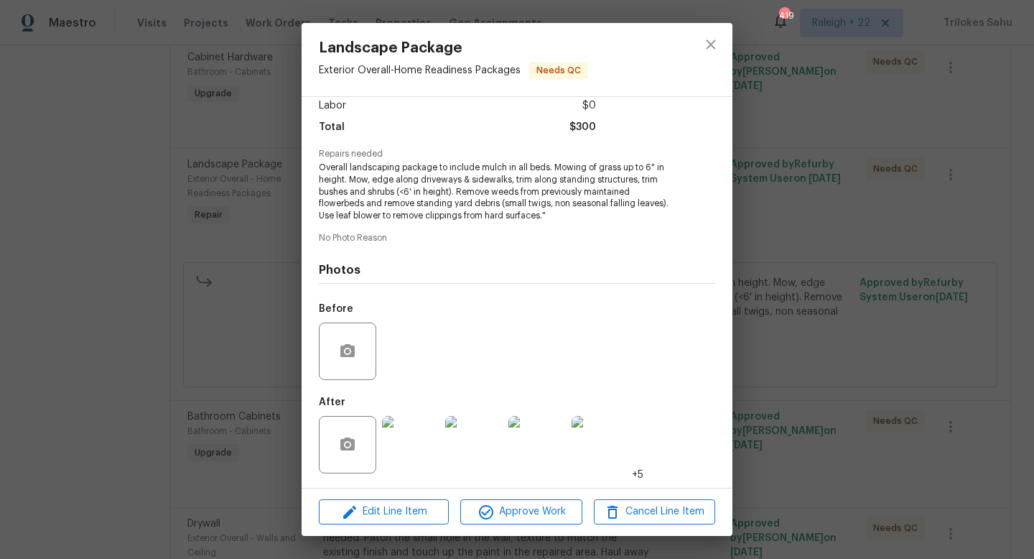
click at [424, 437] on img at bounding box center [410, 444] width 57 height 57
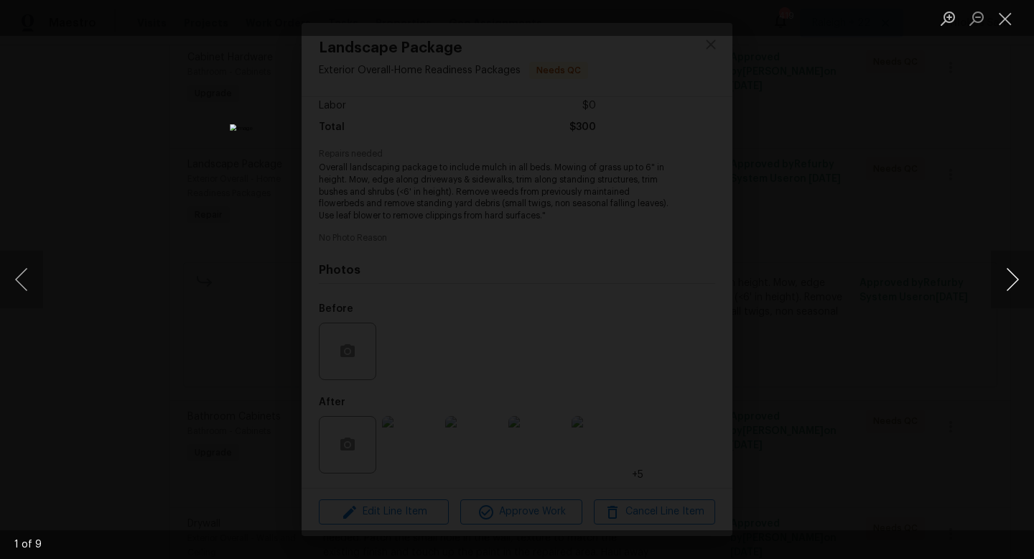
click at [1014, 280] on button "Next image" at bounding box center [1012, 279] width 43 height 57
click at [27, 274] on button "Previous image" at bounding box center [21, 279] width 43 height 57
click at [1010, 283] on button "Next image" at bounding box center [1012, 279] width 43 height 57
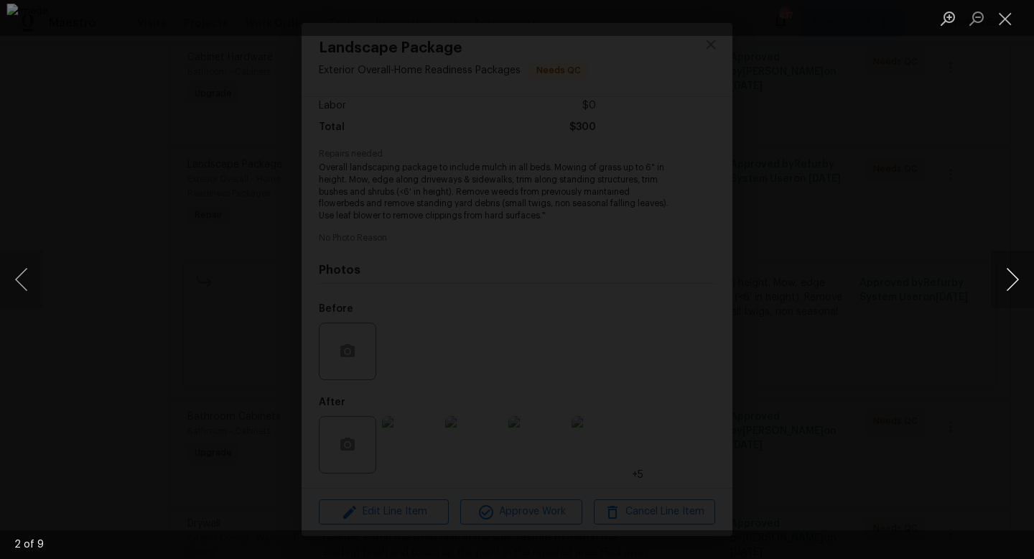
click at [1019, 284] on button "Next image" at bounding box center [1012, 279] width 43 height 57
click at [1004, 287] on button "Next image" at bounding box center [1012, 279] width 43 height 57
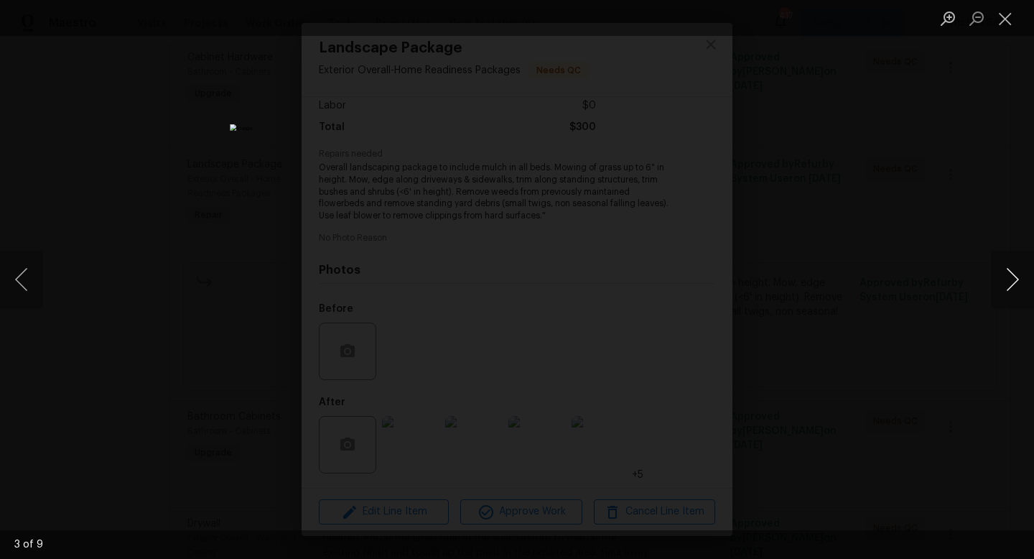
click at [1004, 287] on button "Next image" at bounding box center [1012, 279] width 43 height 57
click at [1019, 283] on button "Next image" at bounding box center [1012, 279] width 43 height 57
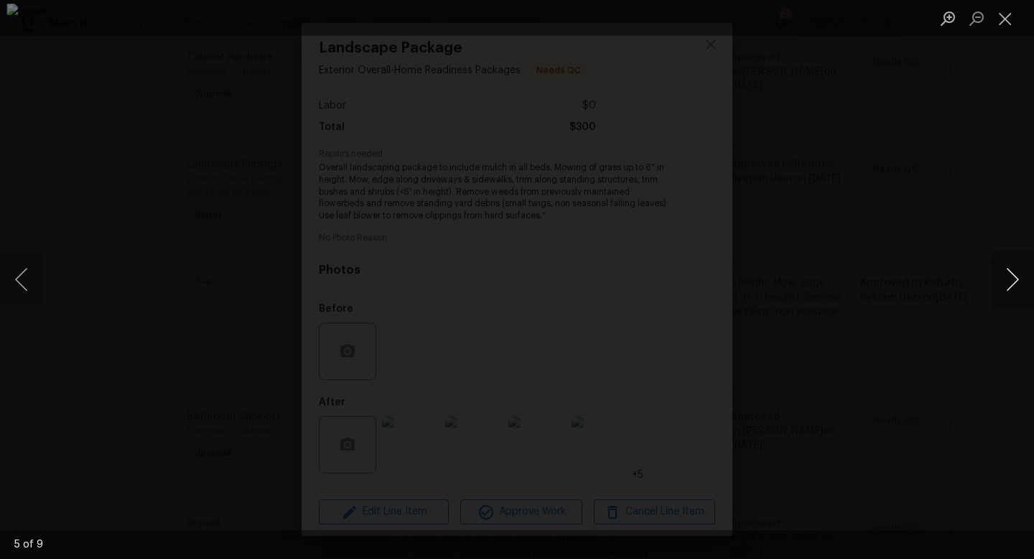
click at [1011, 282] on button "Next image" at bounding box center [1012, 279] width 43 height 57
click at [1018, 277] on button "Next image" at bounding box center [1012, 279] width 43 height 57
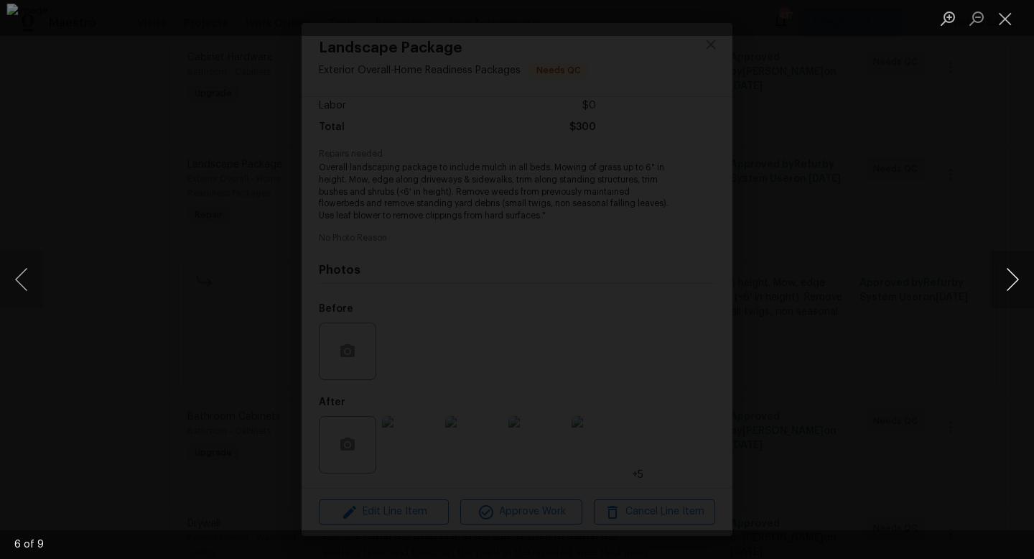
click at [1018, 277] on button "Next image" at bounding box center [1012, 279] width 43 height 57
click at [1003, 282] on button "Next image" at bounding box center [1012, 279] width 43 height 57
click at [1014, 284] on button "Next image" at bounding box center [1012, 279] width 43 height 57
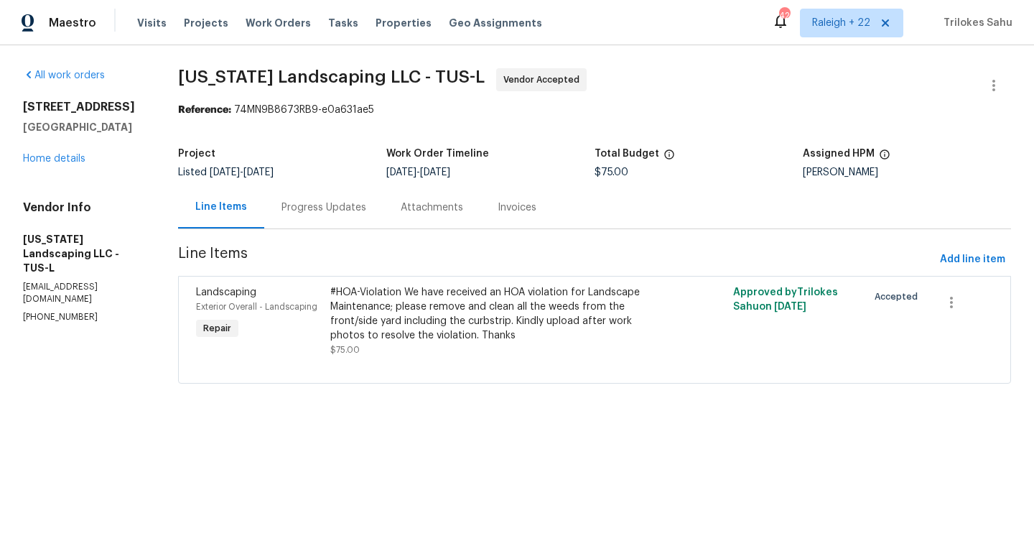
click at [374, 218] on div "Progress Updates" at bounding box center [323, 207] width 119 height 42
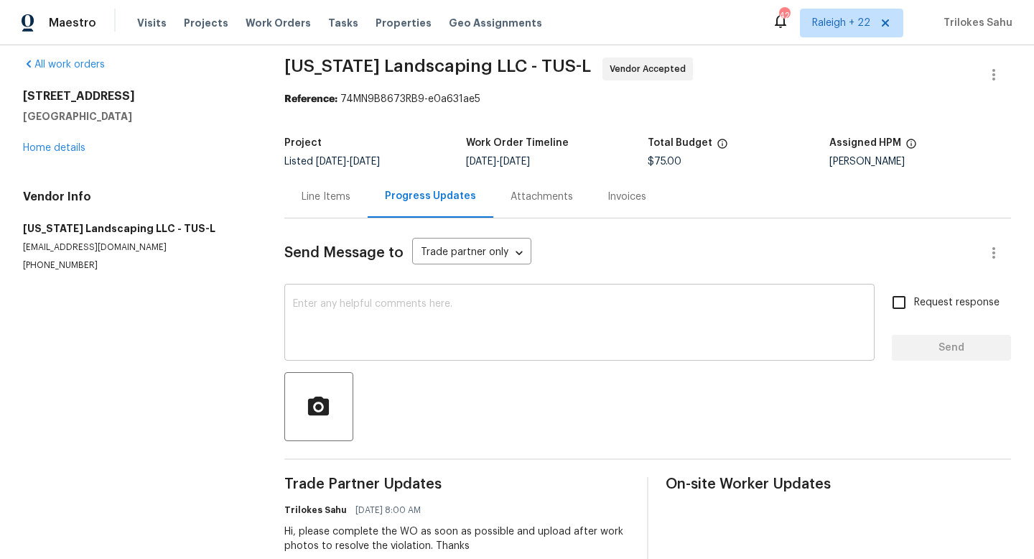
scroll to position [45, 0]
